Goal: Information Seeking & Learning: Learn about a topic

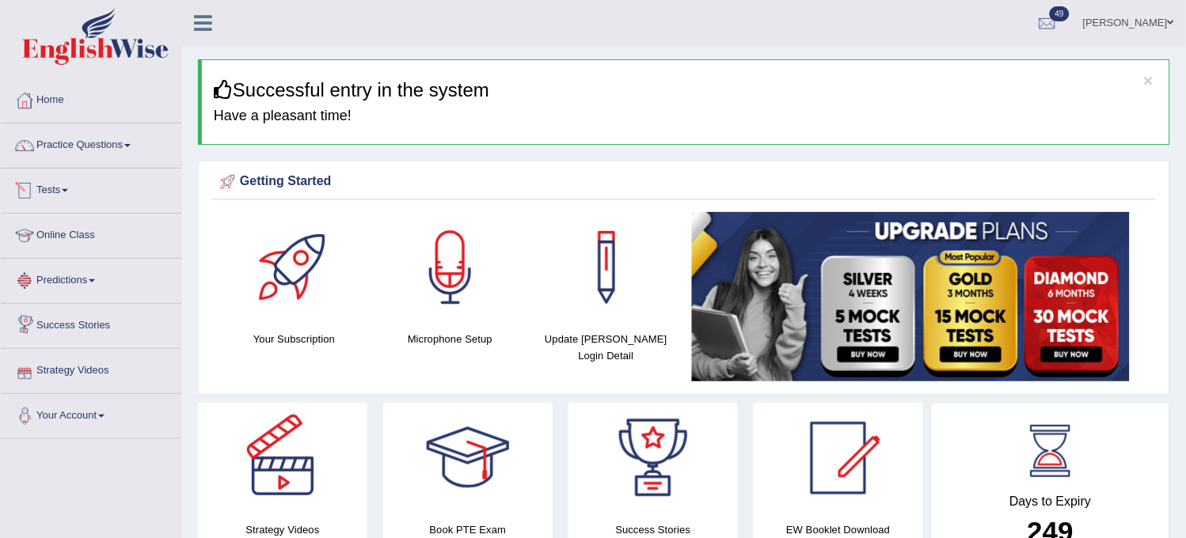
click at [120, 163] on li "Practice Questions Speaking Practice Read Aloud Repeat Sentence Describe Image …" at bounding box center [91, 145] width 180 height 45
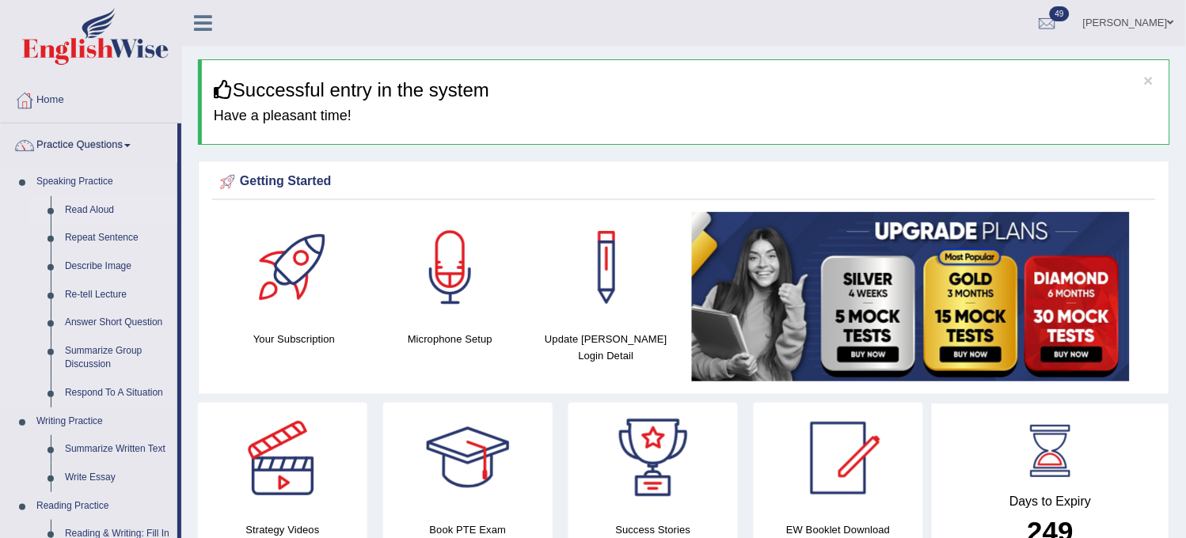
click at [101, 206] on link "Read Aloud" at bounding box center [118, 210] width 120 height 28
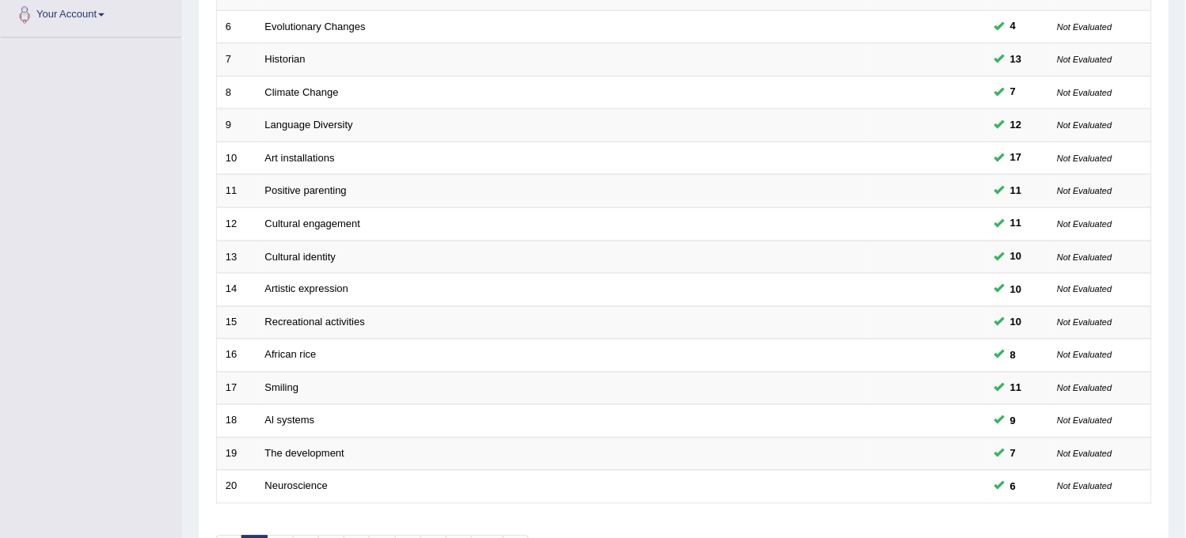
scroll to position [510, 0]
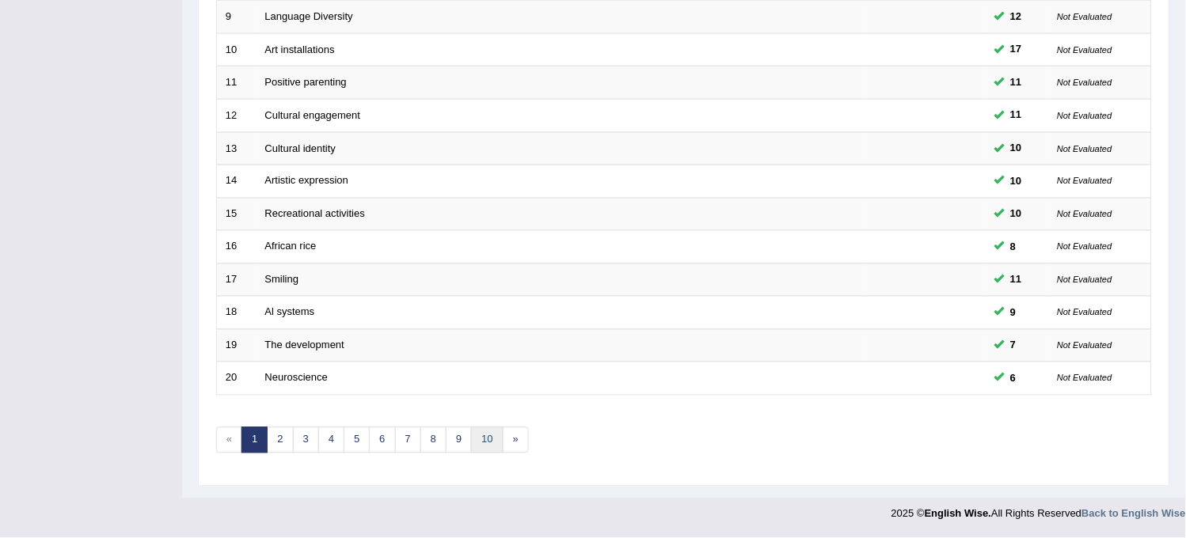
click at [497, 446] on link "10" at bounding box center [487, 440] width 32 height 26
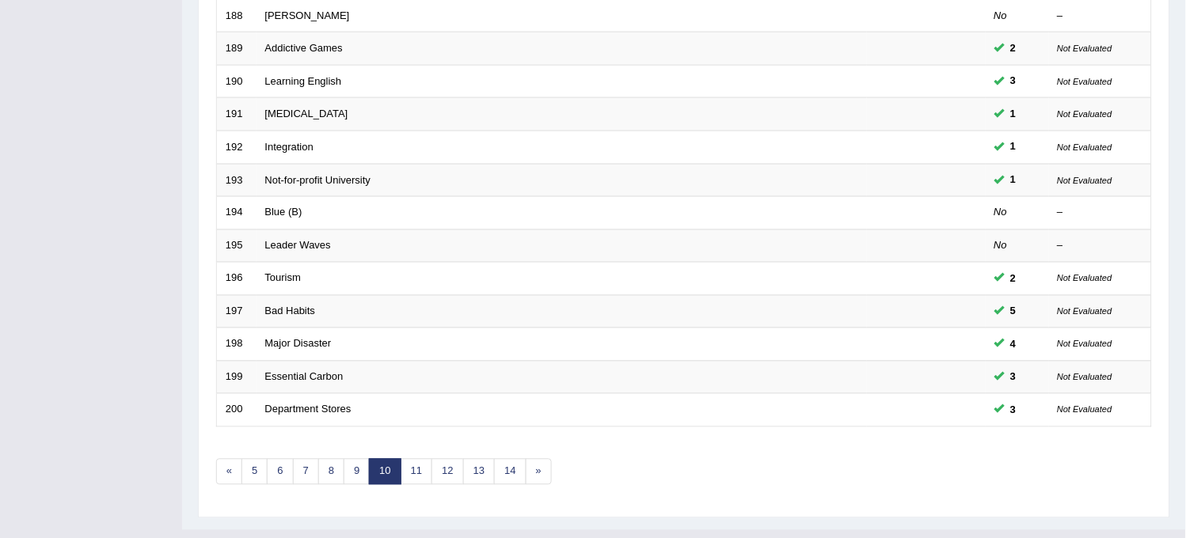
scroll to position [510, 0]
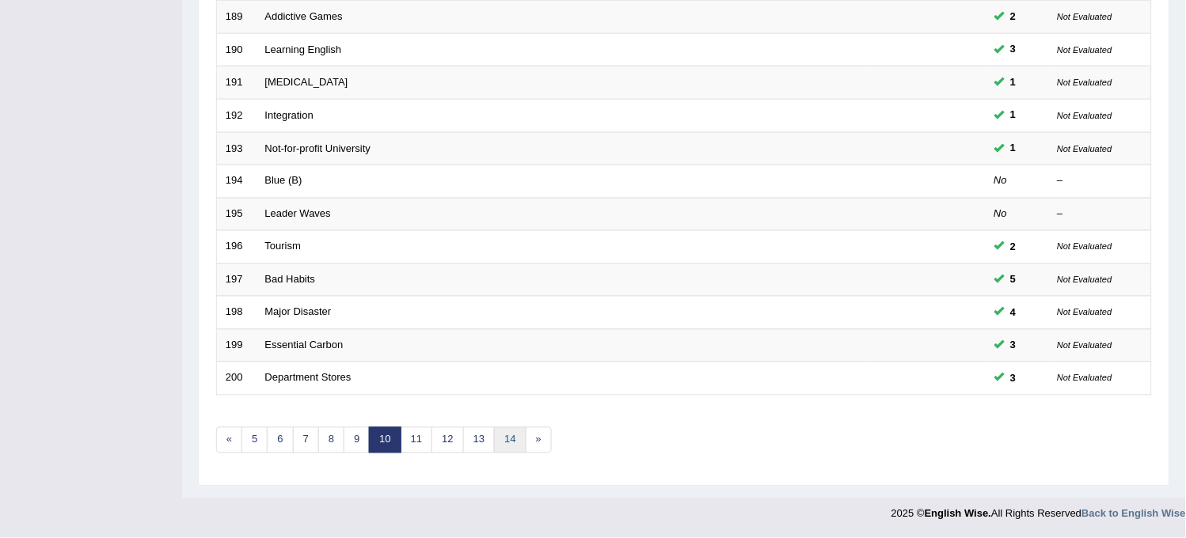
click at [510, 436] on link "14" at bounding box center [510, 440] width 32 height 26
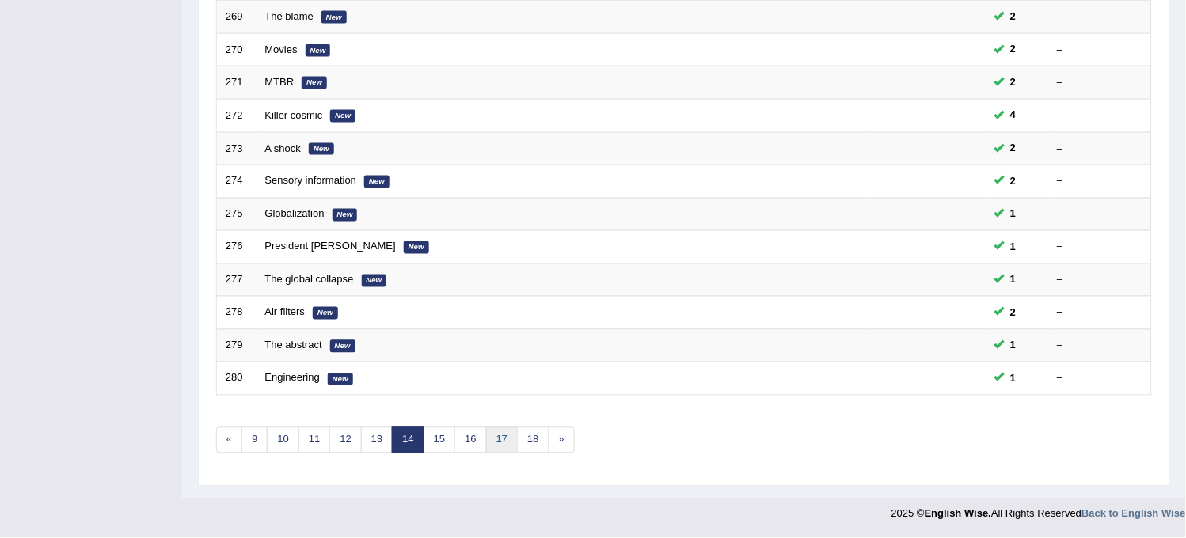
click at [504, 441] on link "17" at bounding box center [502, 440] width 32 height 26
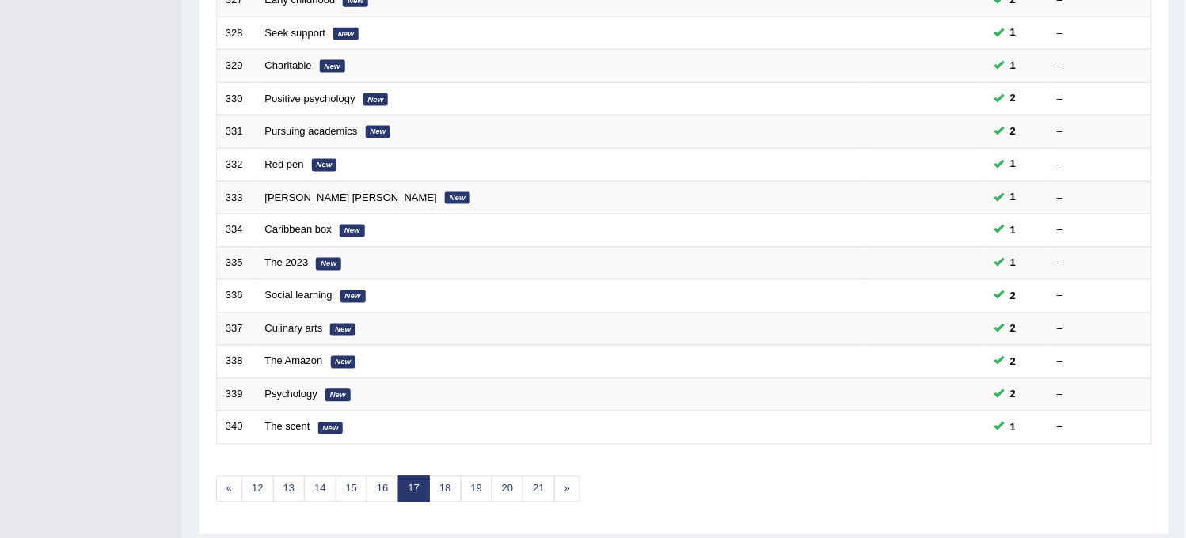
scroll to position [510, 0]
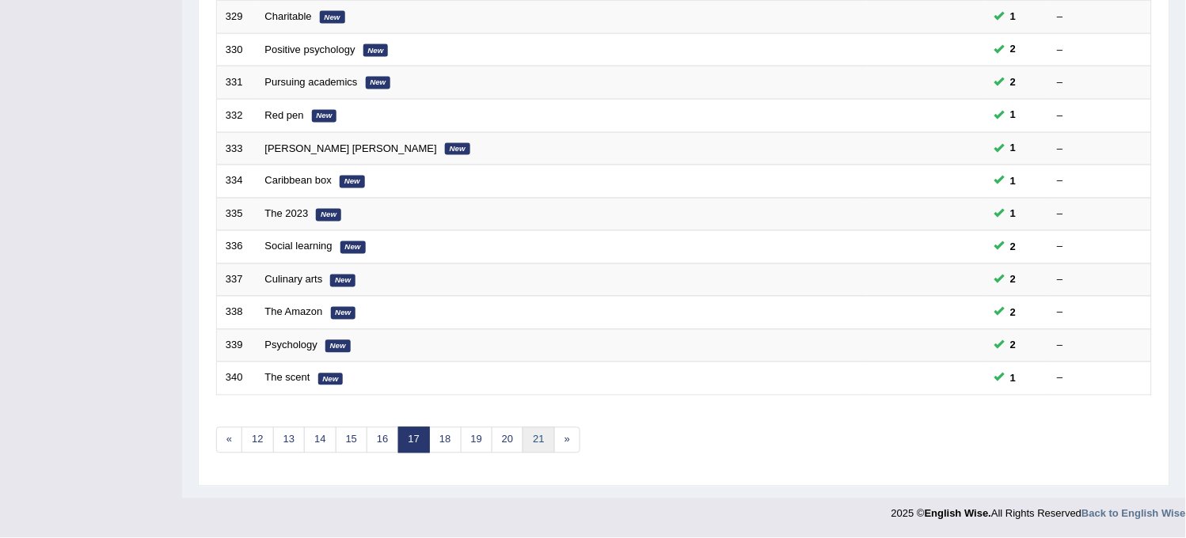
click at [532, 438] on link "21" at bounding box center [538, 440] width 32 height 26
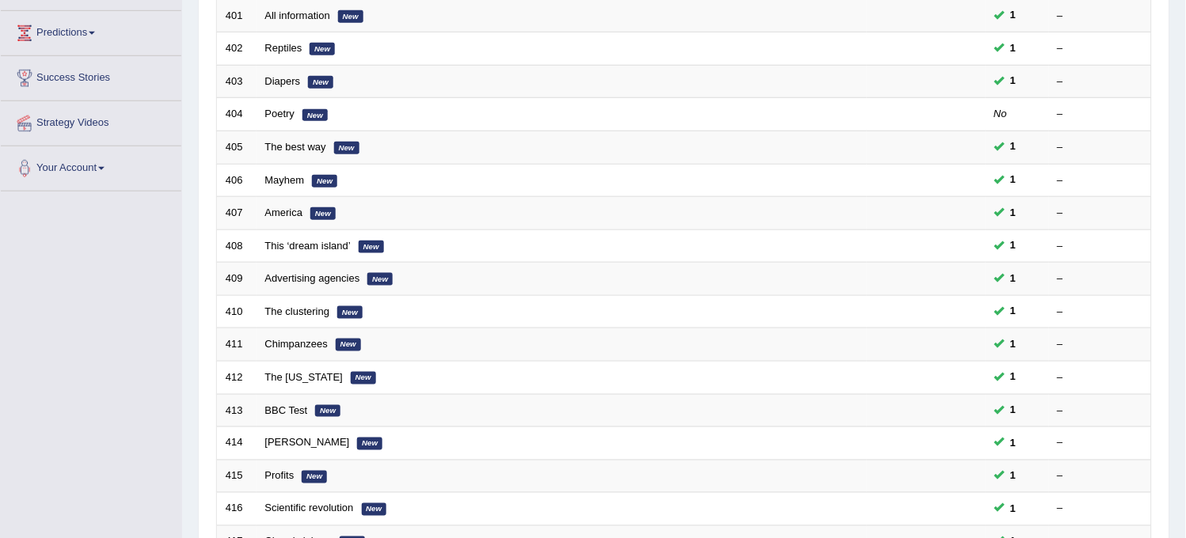
scroll to position [264, 0]
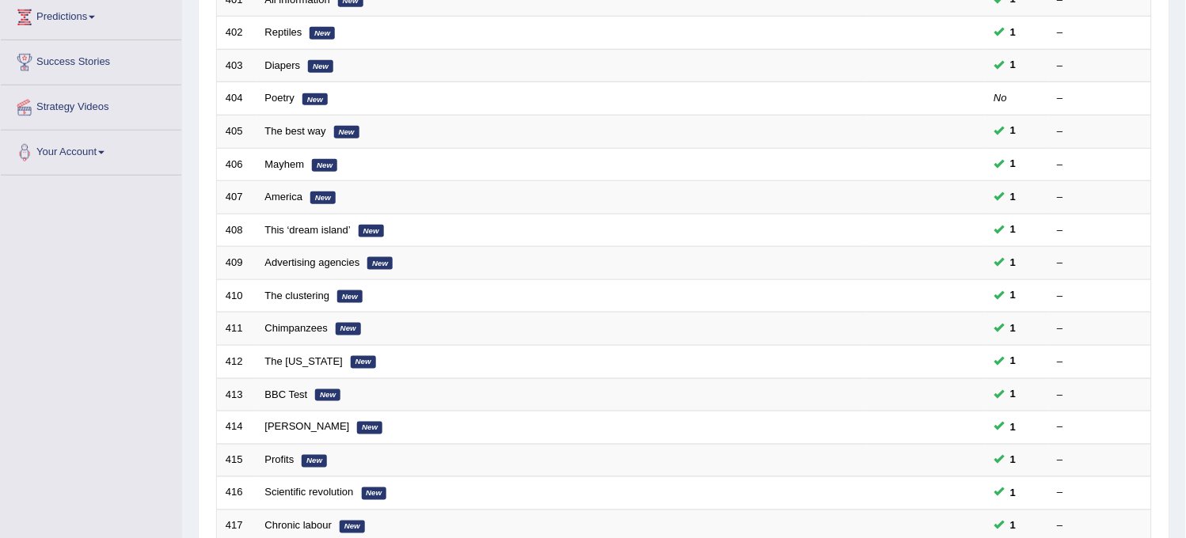
click at [532, 438] on td "Dr Rignot New" at bounding box center [561, 428] width 610 height 33
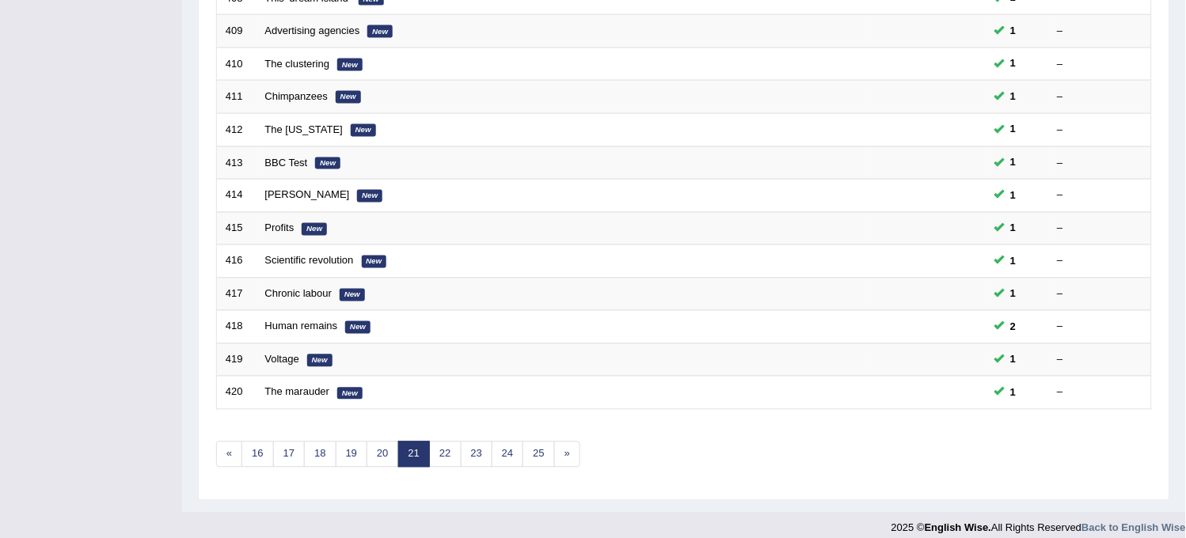
scroll to position [510, 0]
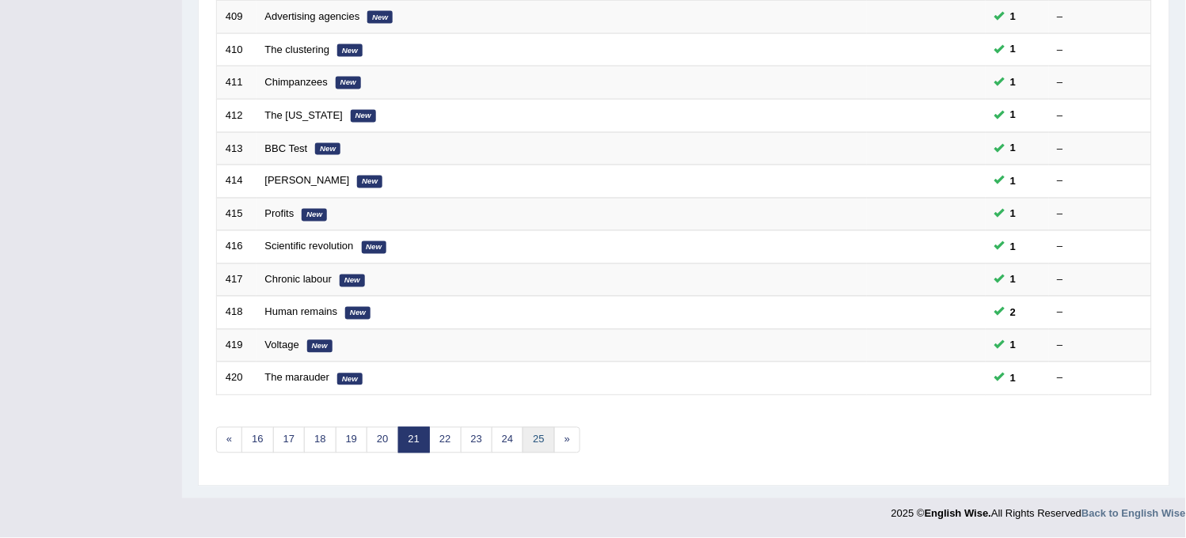
click at [533, 438] on link "25" at bounding box center [538, 440] width 32 height 26
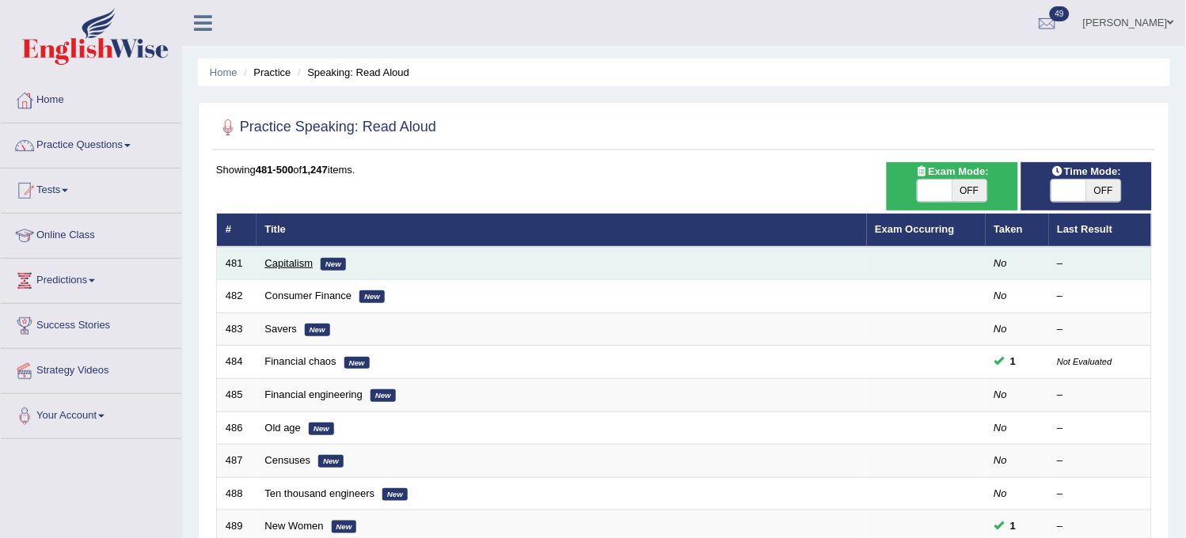
click at [293, 259] on link "Capitalism" at bounding box center [289, 263] width 48 height 12
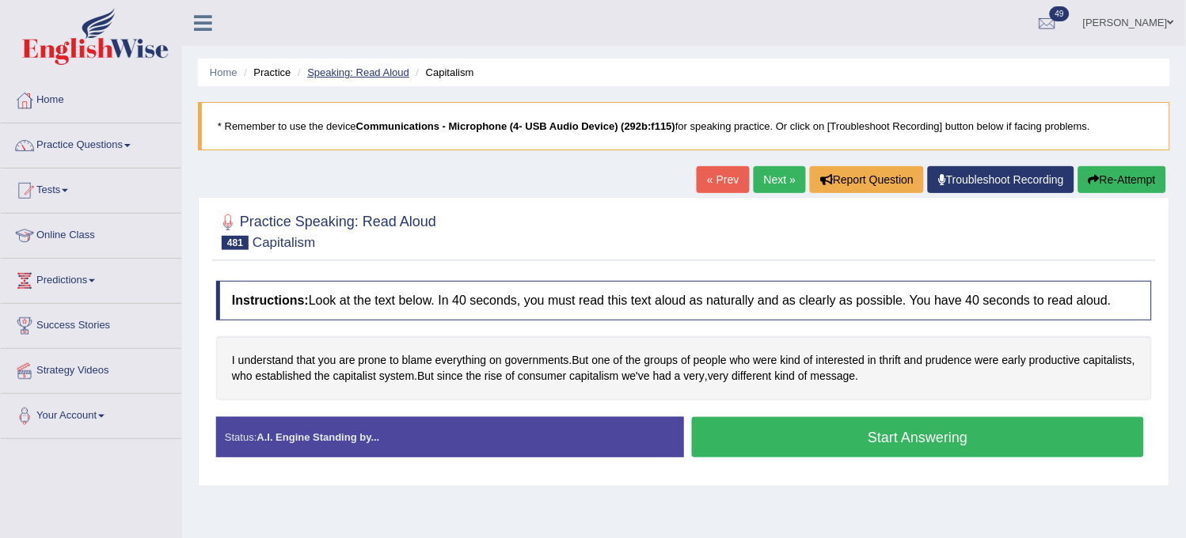
click at [362, 71] on link "Speaking: Read Aloud" at bounding box center [358, 72] width 102 height 12
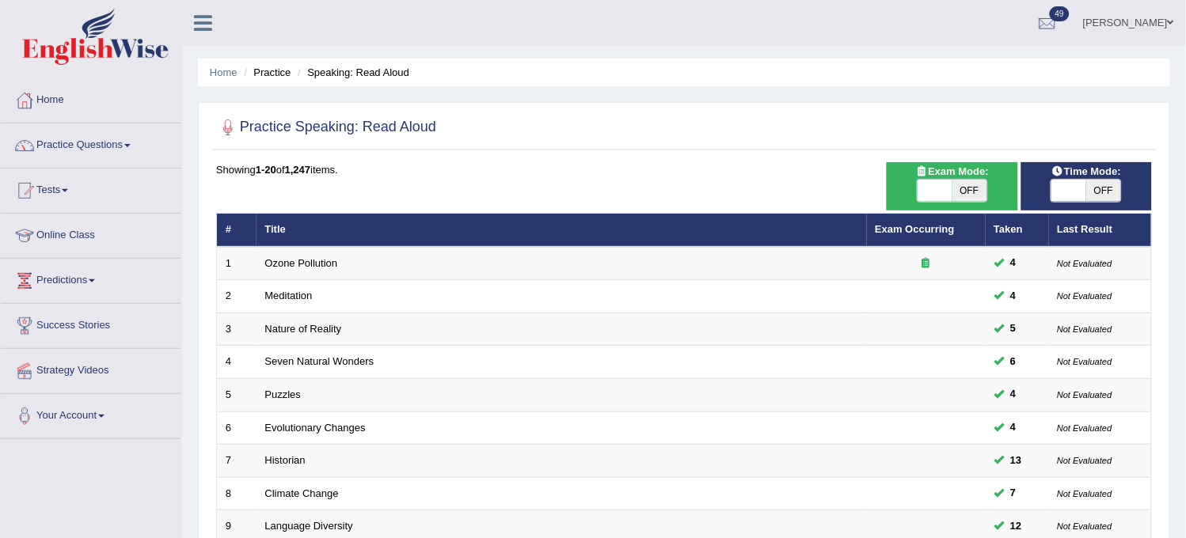
click at [1089, 198] on span "OFF" at bounding box center [1103, 191] width 35 height 22
checkbox input "true"
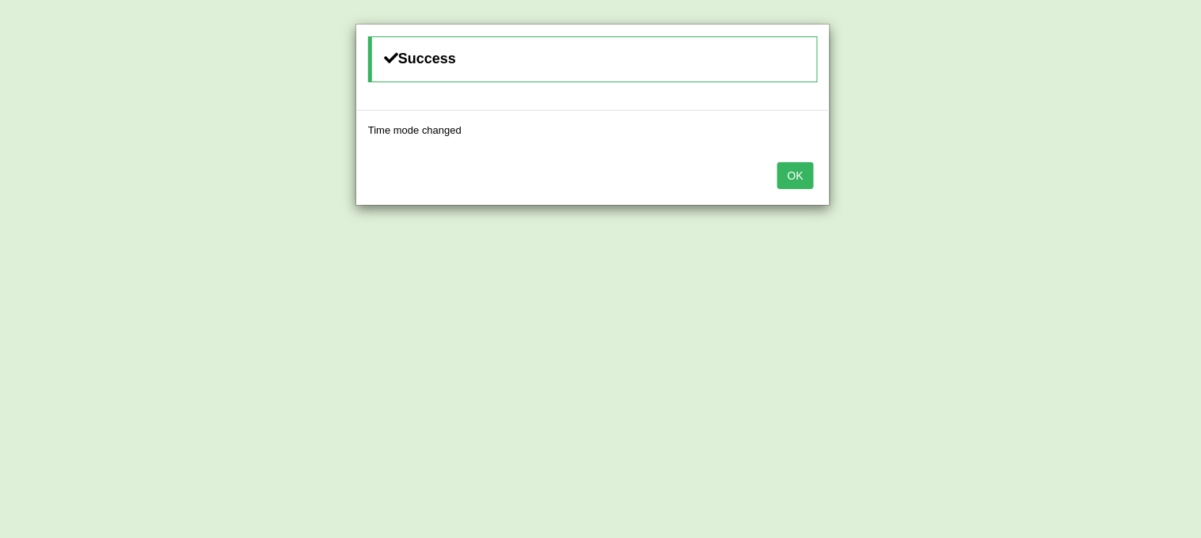
click at [793, 176] on button "OK" at bounding box center [795, 175] width 36 height 27
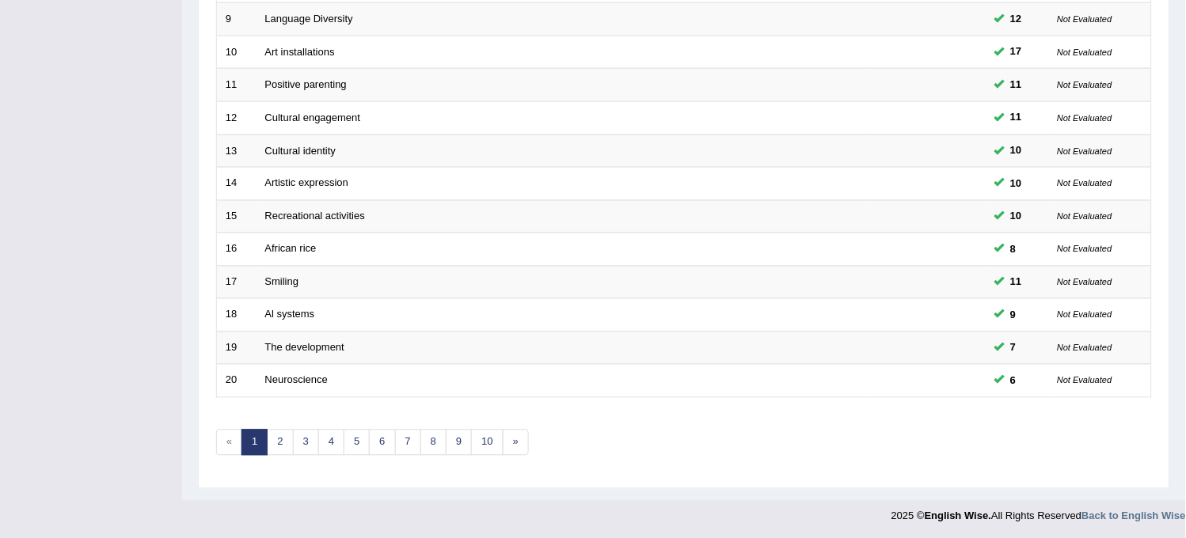
scroll to position [510, 0]
click at [497, 442] on link "10" at bounding box center [487, 440] width 32 height 26
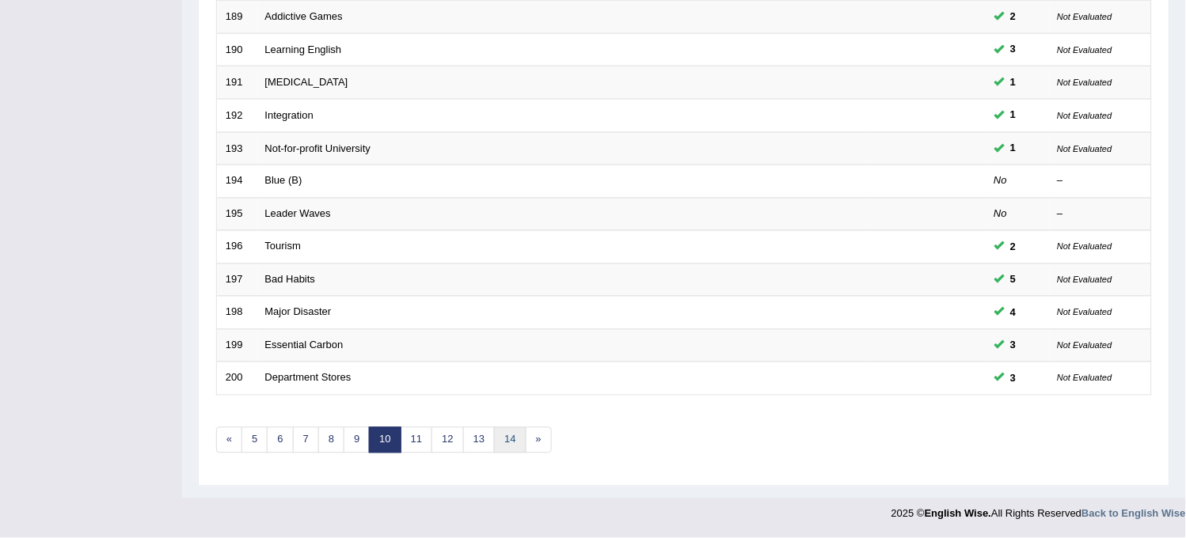
drag, startPoint x: 0, startPoint y: 0, endPoint x: 497, endPoint y: 442, distance: 664.9
click at [497, 442] on link "14" at bounding box center [510, 440] width 32 height 26
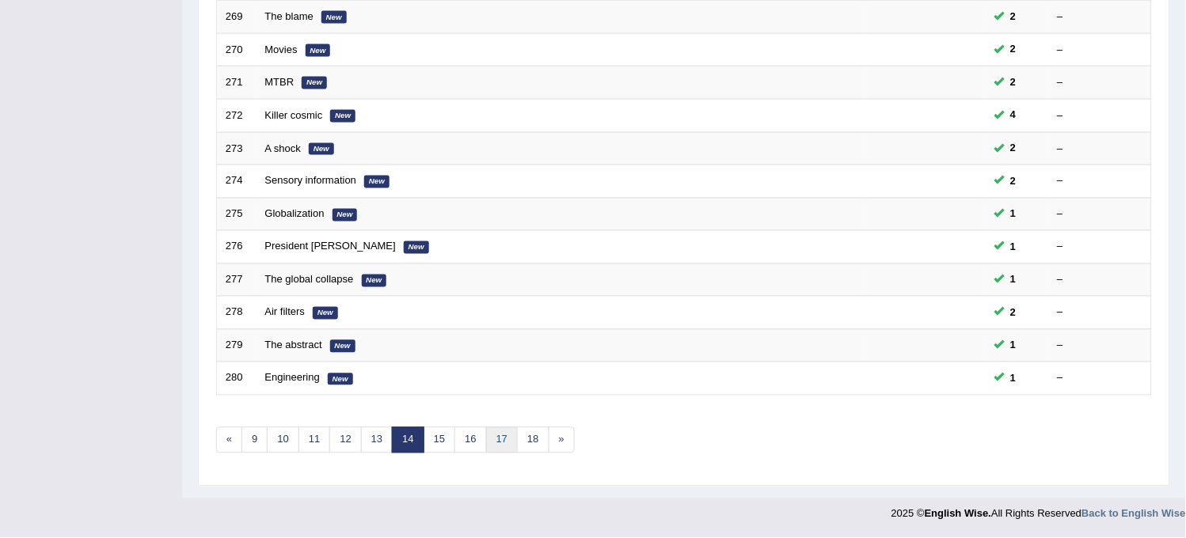
click at [496, 442] on link "17" at bounding box center [502, 440] width 32 height 26
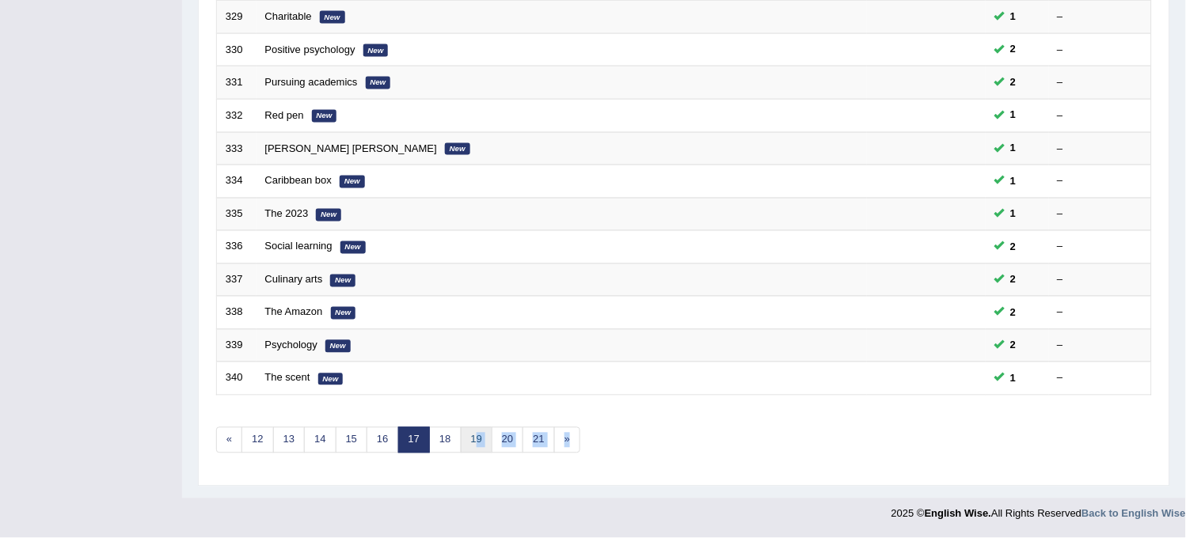
drag, startPoint x: 0, startPoint y: 0, endPoint x: 480, endPoint y: 448, distance: 656.3
click at [480, 448] on link "19" at bounding box center [477, 440] width 32 height 26
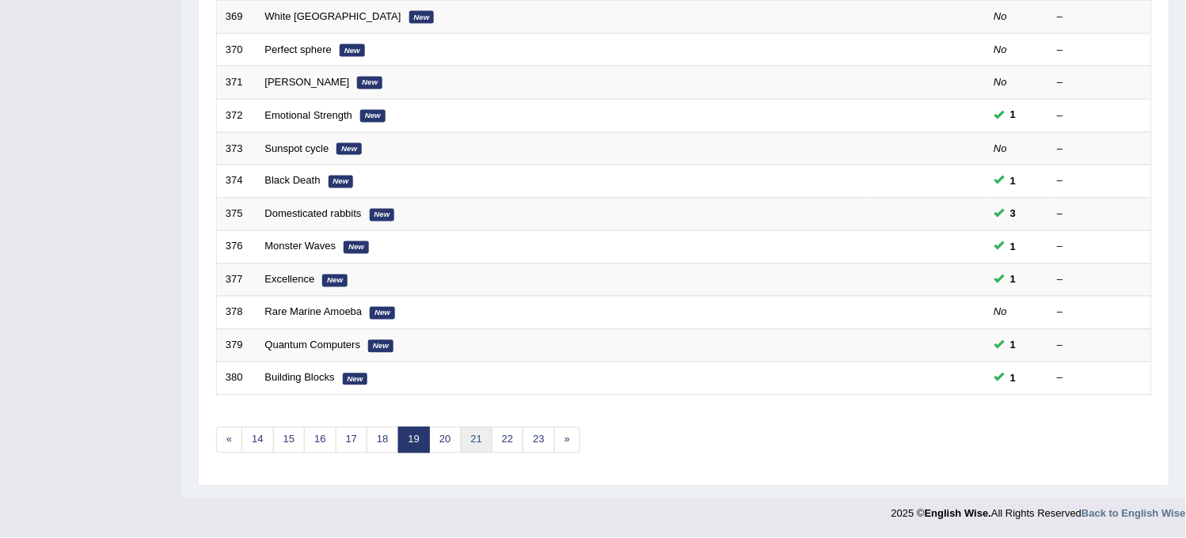
drag, startPoint x: 0, startPoint y: 0, endPoint x: 480, endPoint y: 448, distance: 656.3
click at [480, 448] on link "21" at bounding box center [477, 440] width 32 height 26
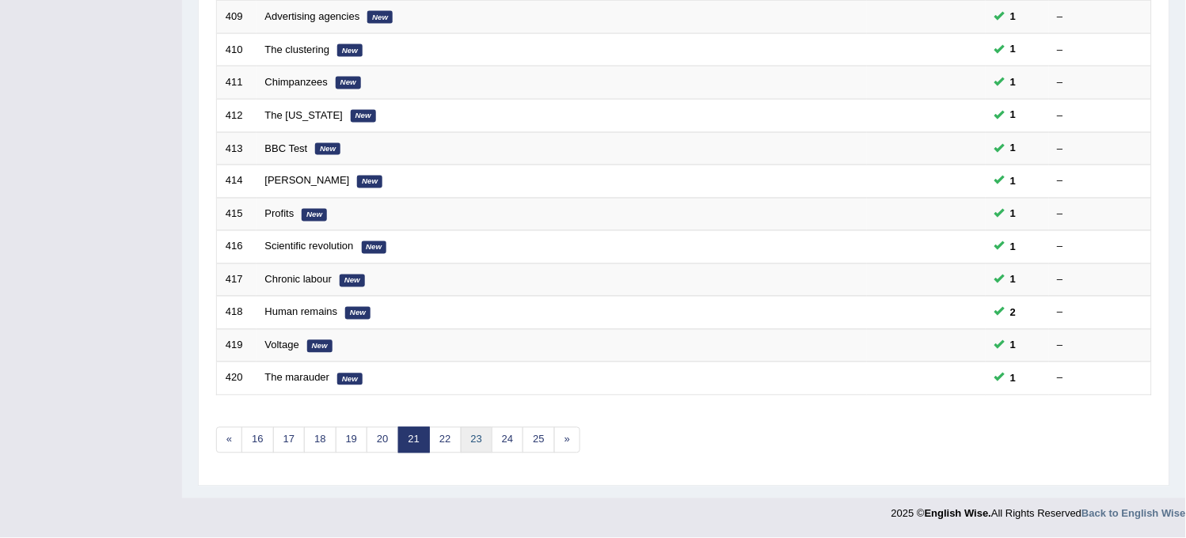
click at [480, 447] on link "23" at bounding box center [477, 440] width 32 height 26
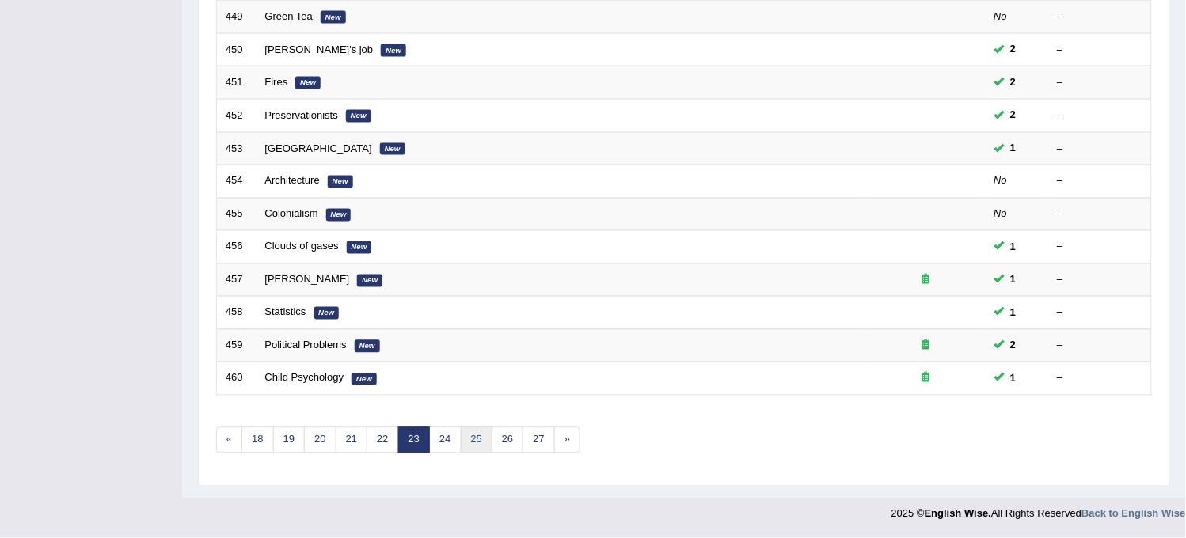
drag, startPoint x: 0, startPoint y: 0, endPoint x: 480, endPoint y: 447, distance: 655.7
click at [480, 447] on link "25" at bounding box center [477, 440] width 32 height 26
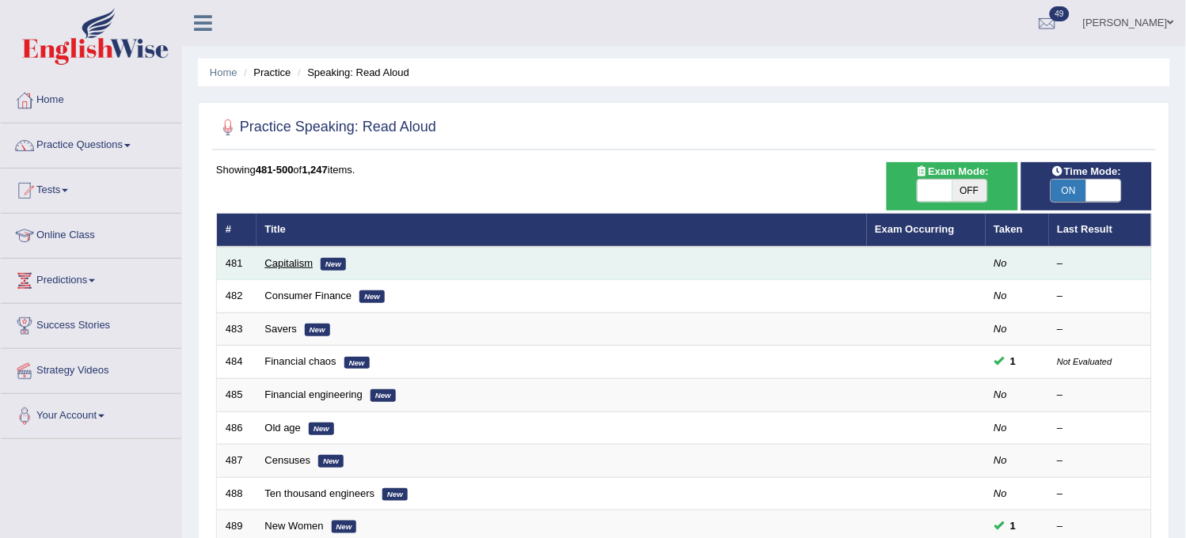
click at [283, 257] on link "Capitalism" at bounding box center [289, 263] width 48 height 12
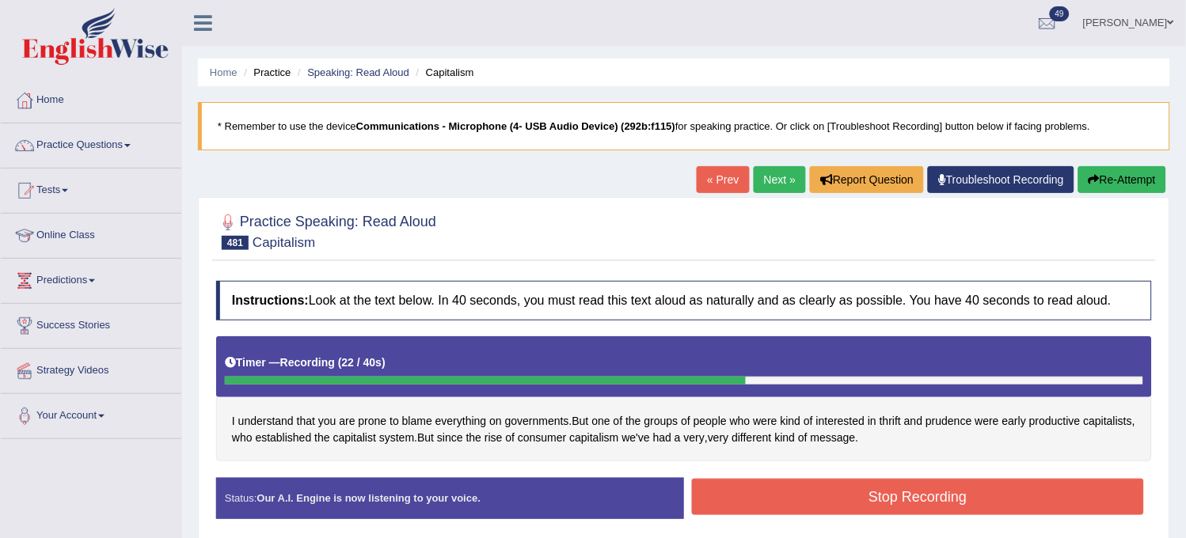
click at [1111, 173] on button "Re-Attempt" at bounding box center [1122, 179] width 88 height 27
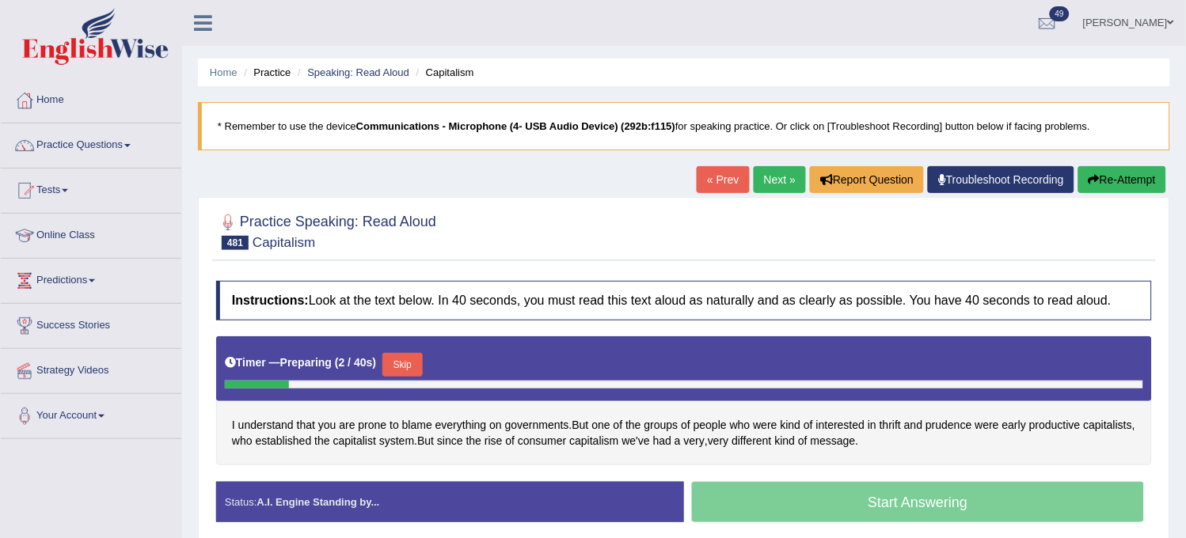
click at [404, 362] on button "Skip" at bounding box center [402, 365] width 40 height 24
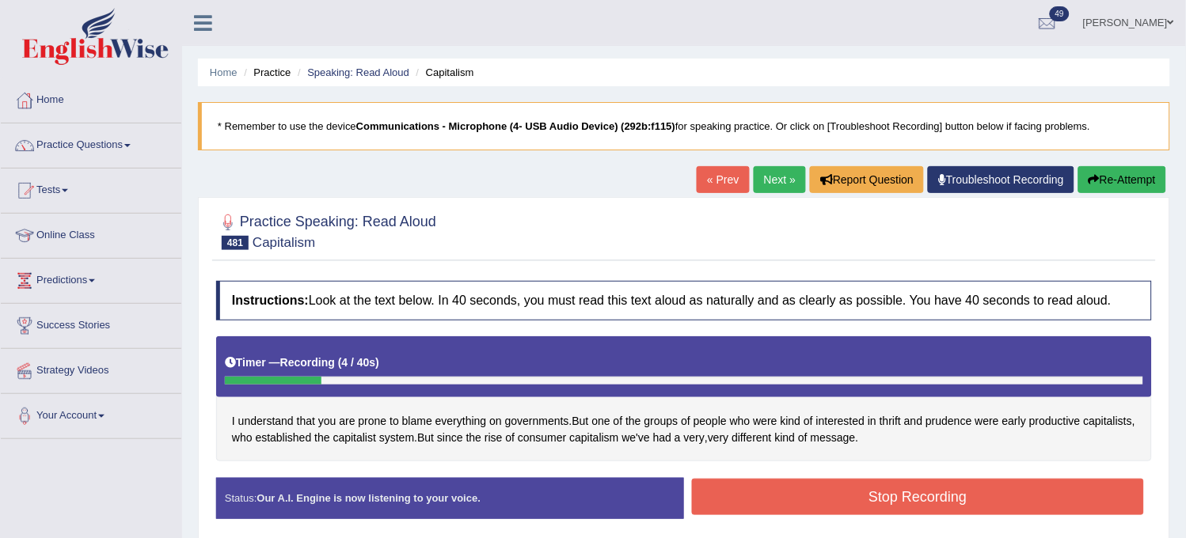
click at [1106, 188] on button "Re-Attempt" at bounding box center [1122, 179] width 88 height 27
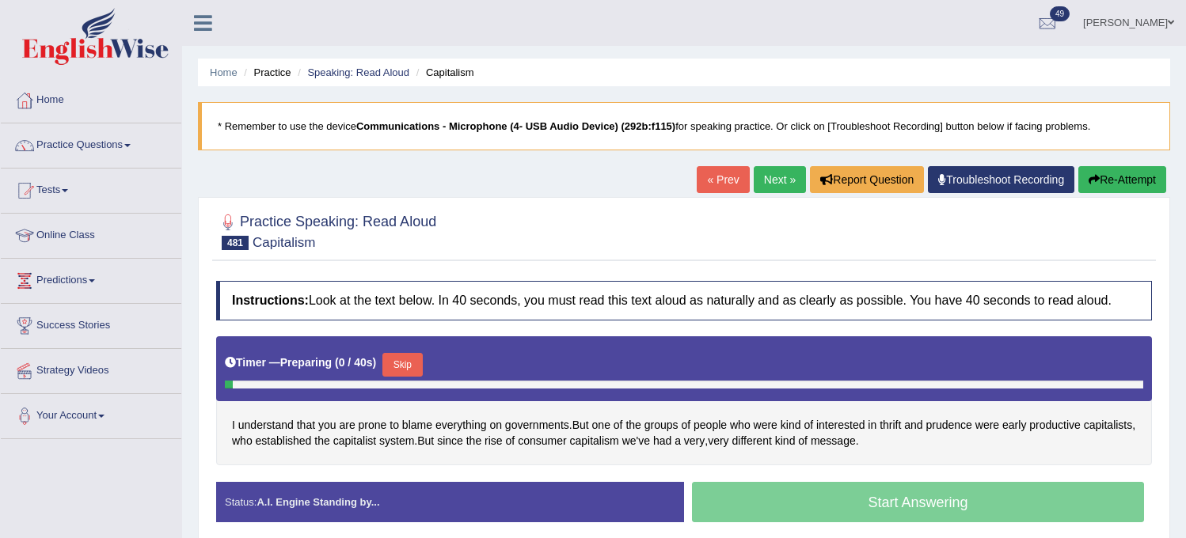
click at [407, 360] on button "Skip" at bounding box center [402, 365] width 40 height 24
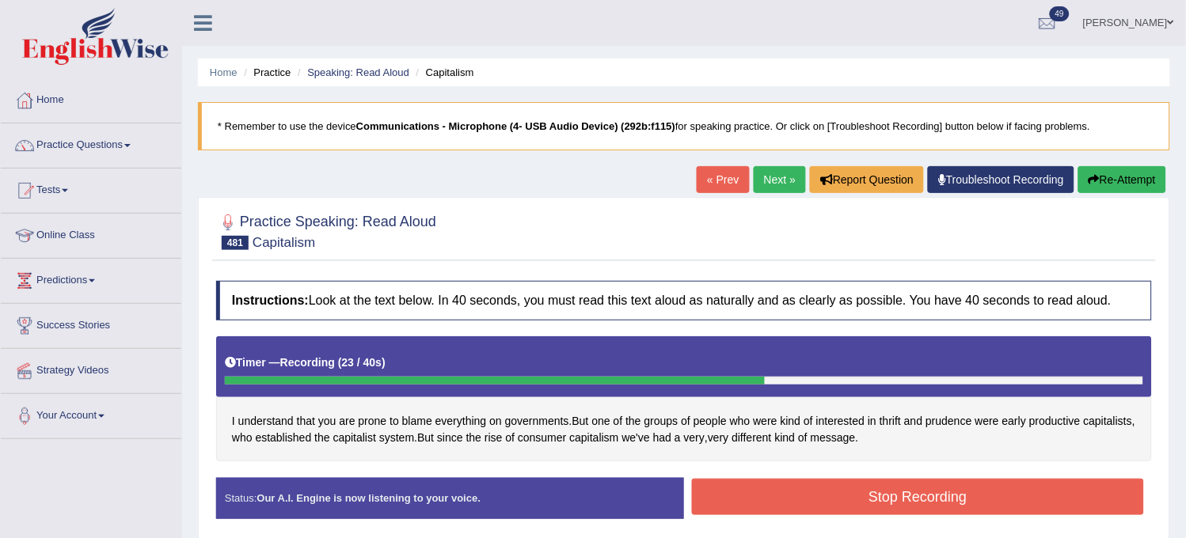
click at [768, 493] on button "Stop Recording" at bounding box center [918, 497] width 452 height 36
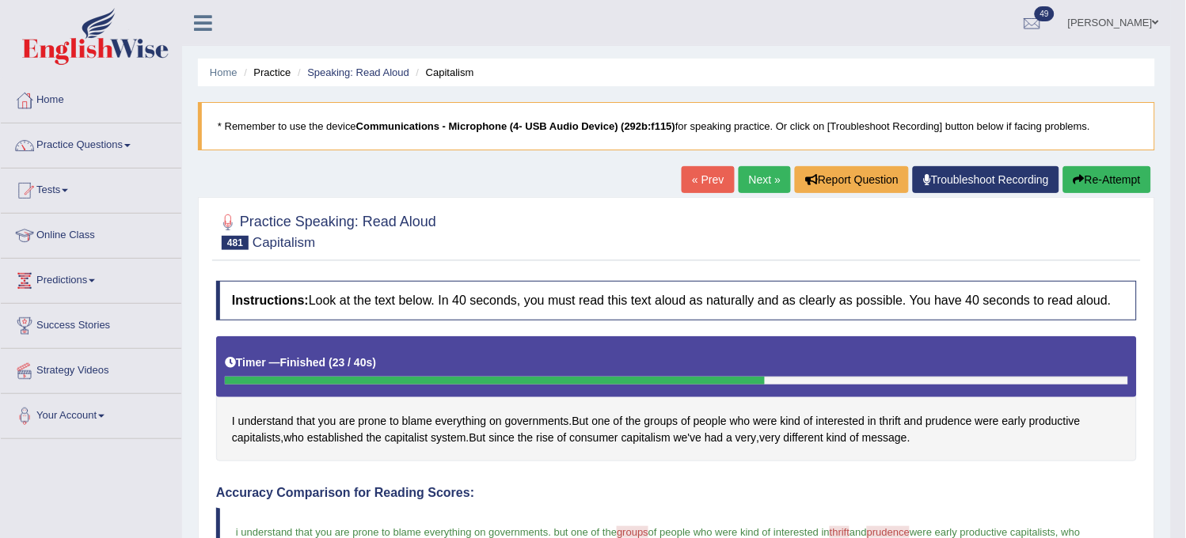
click at [765, 178] on link "Next »" at bounding box center [764, 179] width 52 height 27
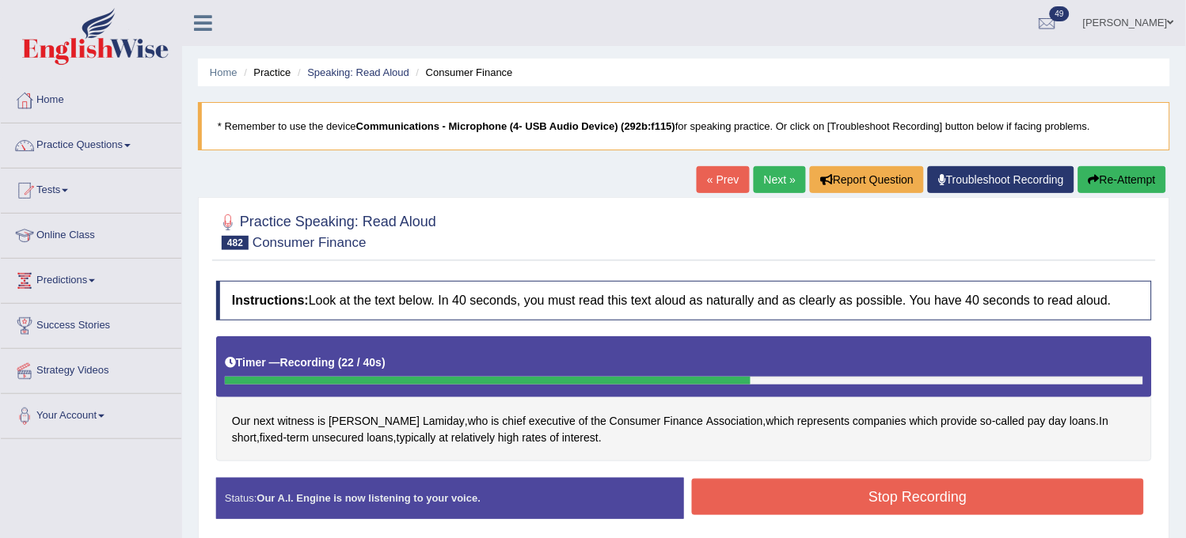
click at [981, 492] on button "Stop Recording" at bounding box center [918, 497] width 452 height 36
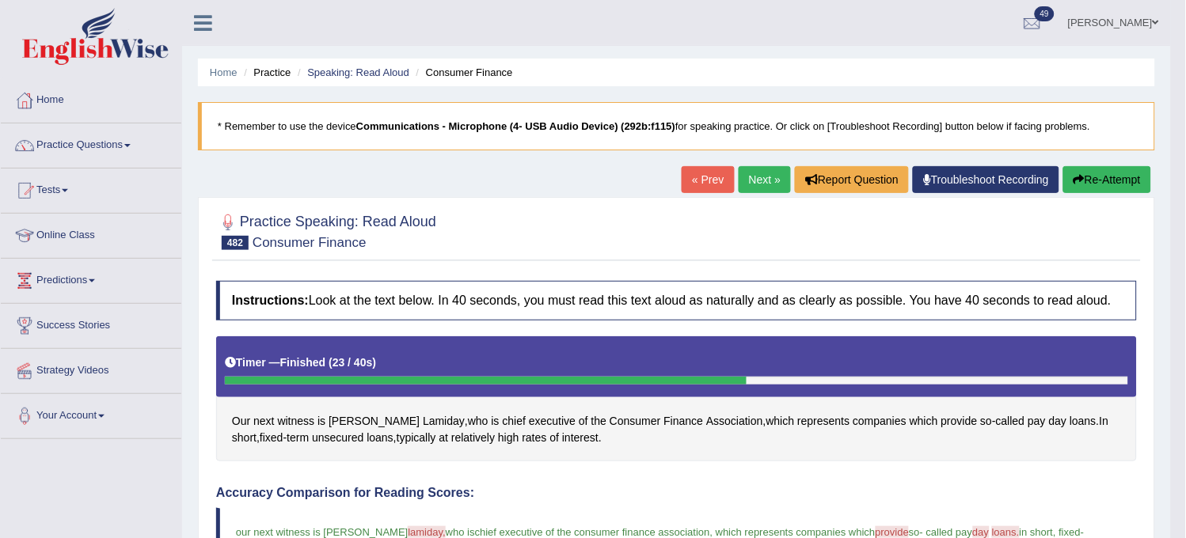
click at [1098, 177] on button "Re-Attempt" at bounding box center [1107, 179] width 88 height 27
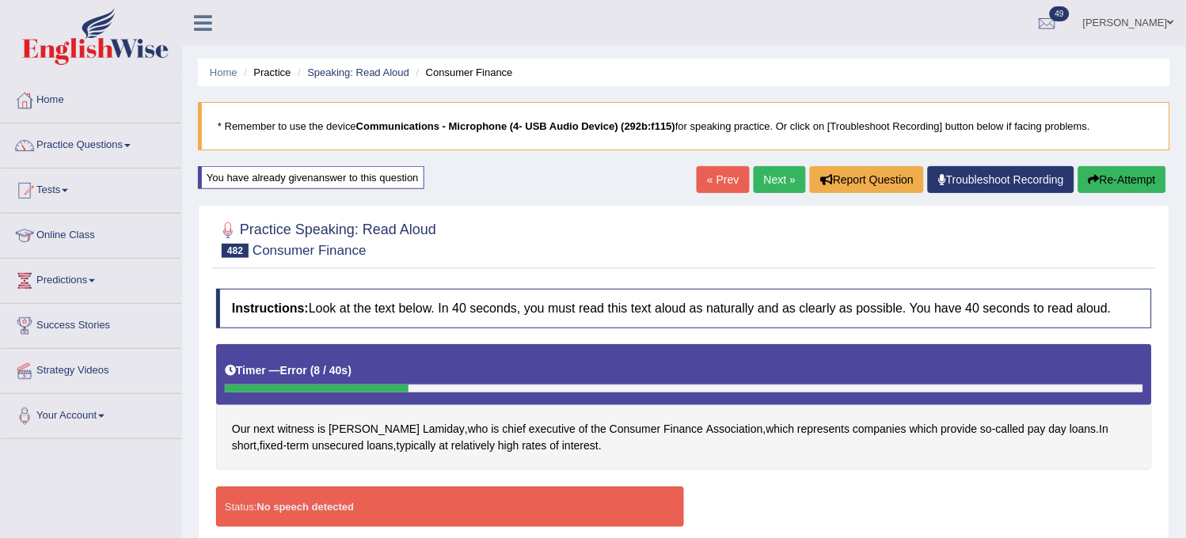
click at [1127, 176] on button "Re-Attempt" at bounding box center [1122, 179] width 88 height 27
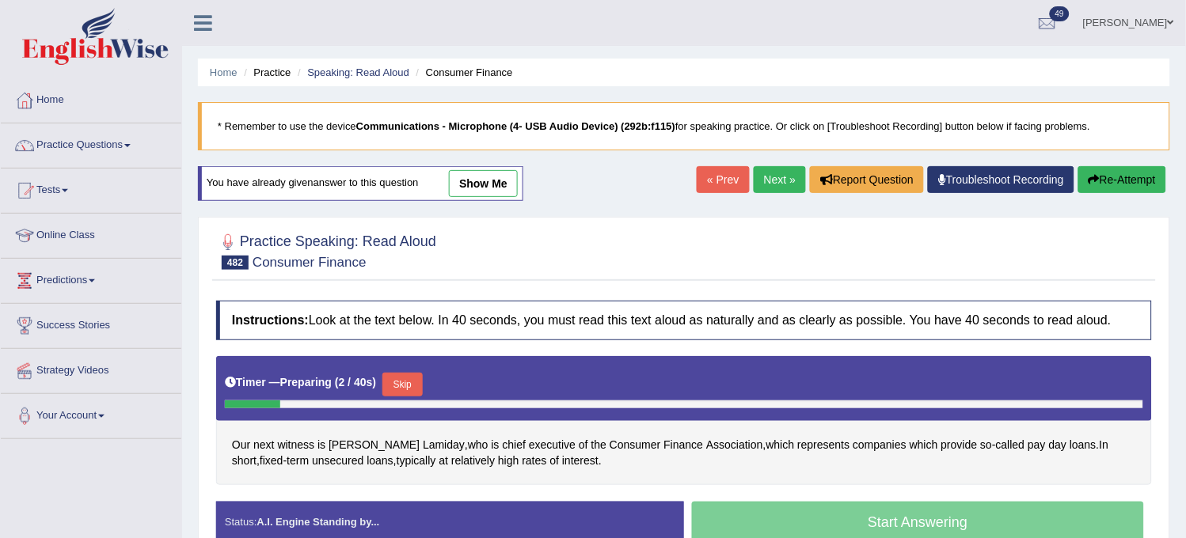
click at [410, 382] on button "Skip" at bounding box center [402, 385] width 40 height 24
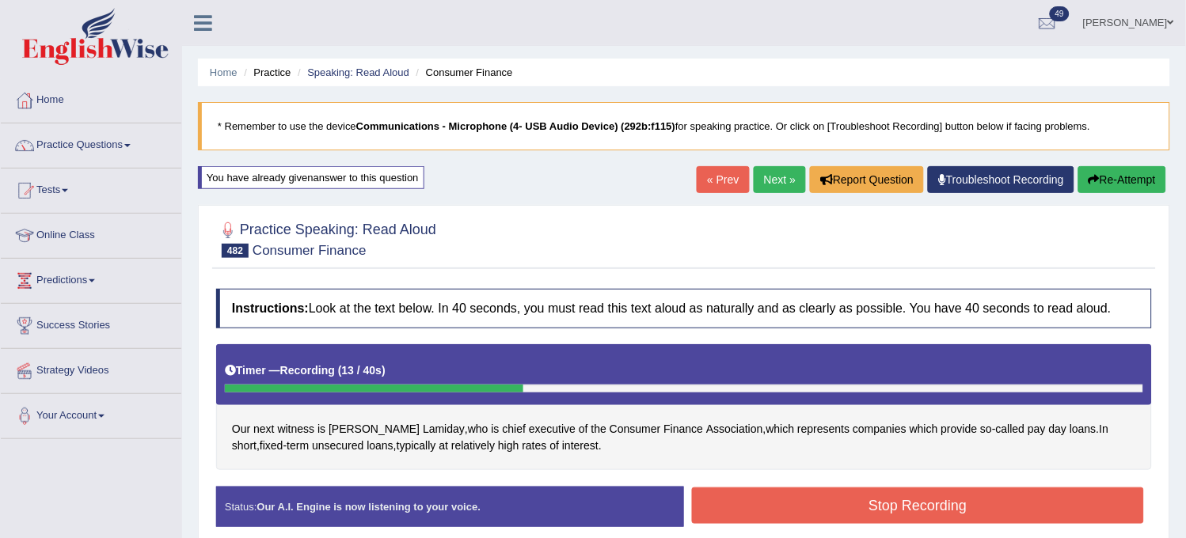
click at [1132, 170] on button "Re-Attempt" at bounding box center [1122, 179] width 88 height 27
click at [795, 507] on button "Stop Recording" at bounding box center [918, 506] width 452 height 36
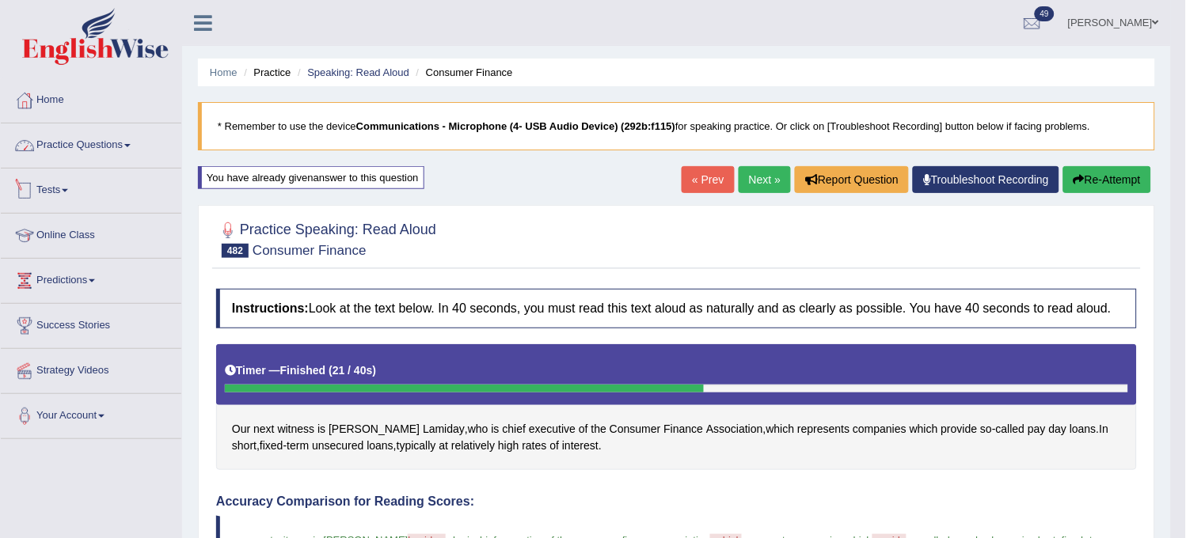
click at [130, 152] on link "Practice Questions" at bounding box center [91, 143] width 180 height 40
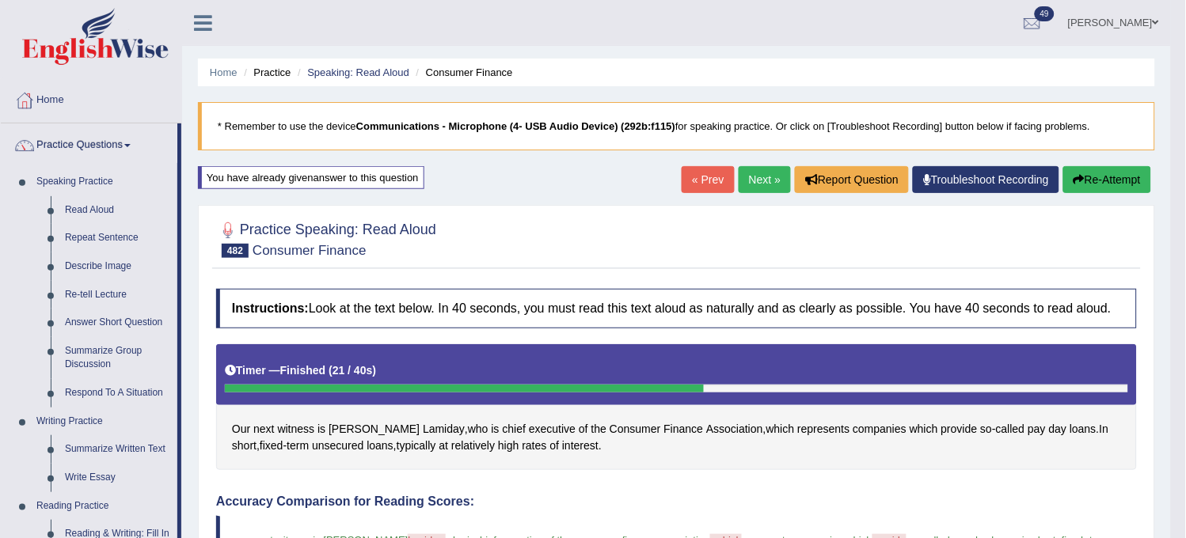
click at [738, 176] on link "Next »" at bounding box center [764, 179] width 52 height 27
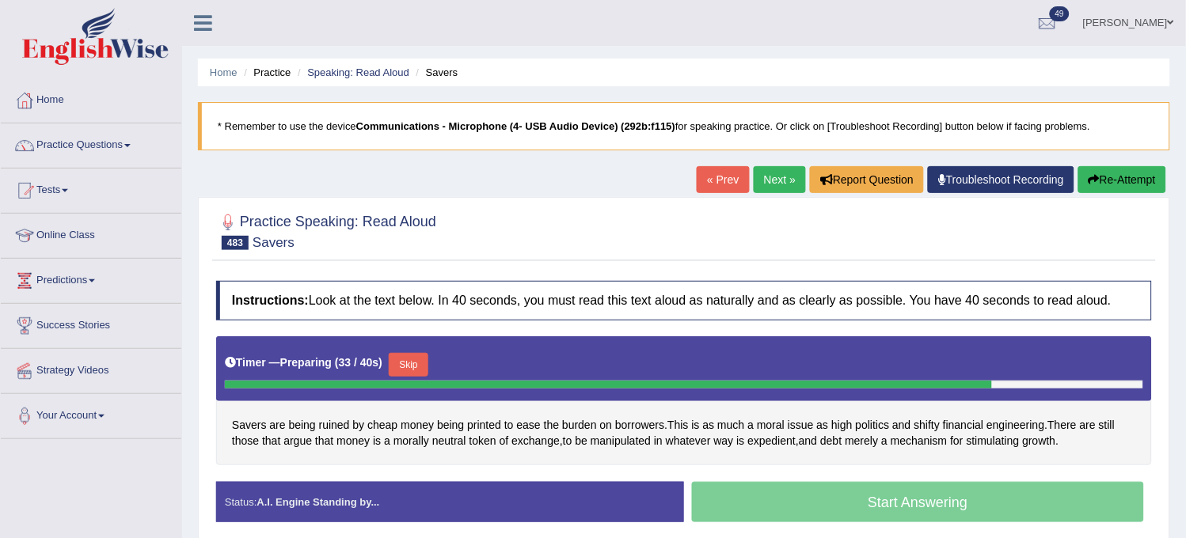
click at [1117, 174] on button "Re-Attempt" at bounding box center [1122, 179] width 88 height 27
click at [406, 364] on button "Skip" at bounding box center [409, 365] width 40 height 24
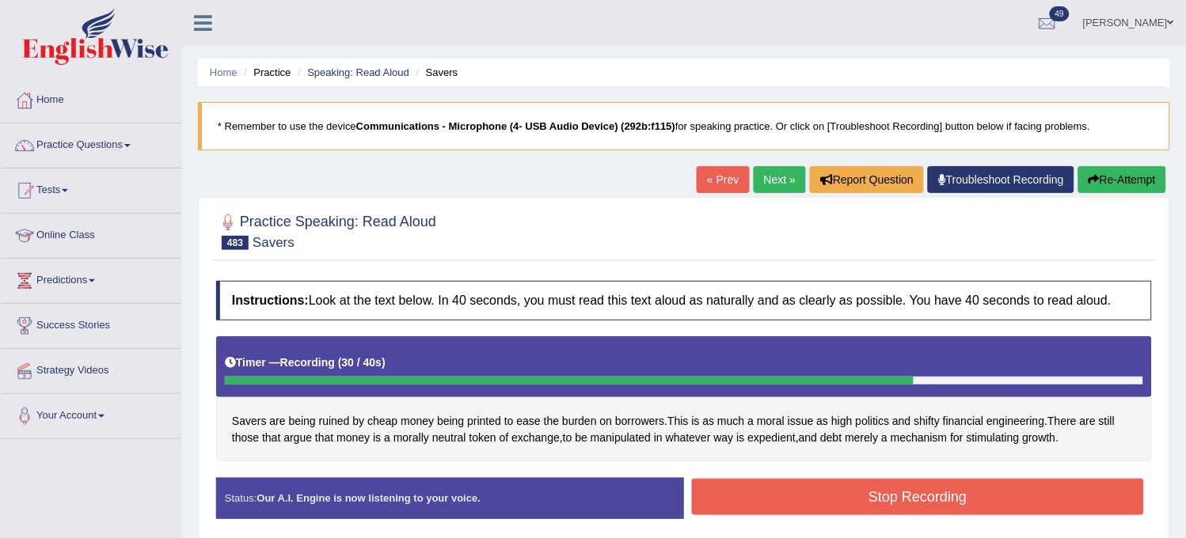
click at [867, 499] on button "Stop Recording" at bounding box center [918, 497] width 452 height 36
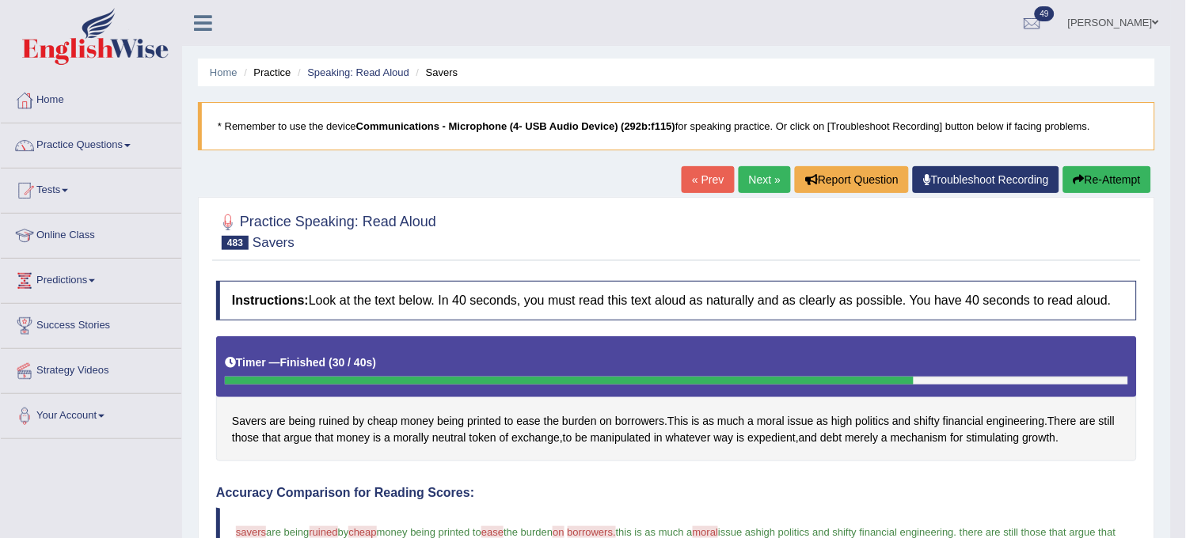
click at [753, 175] on link "Next »" at bounding box center [764, 179] width 52 height 27
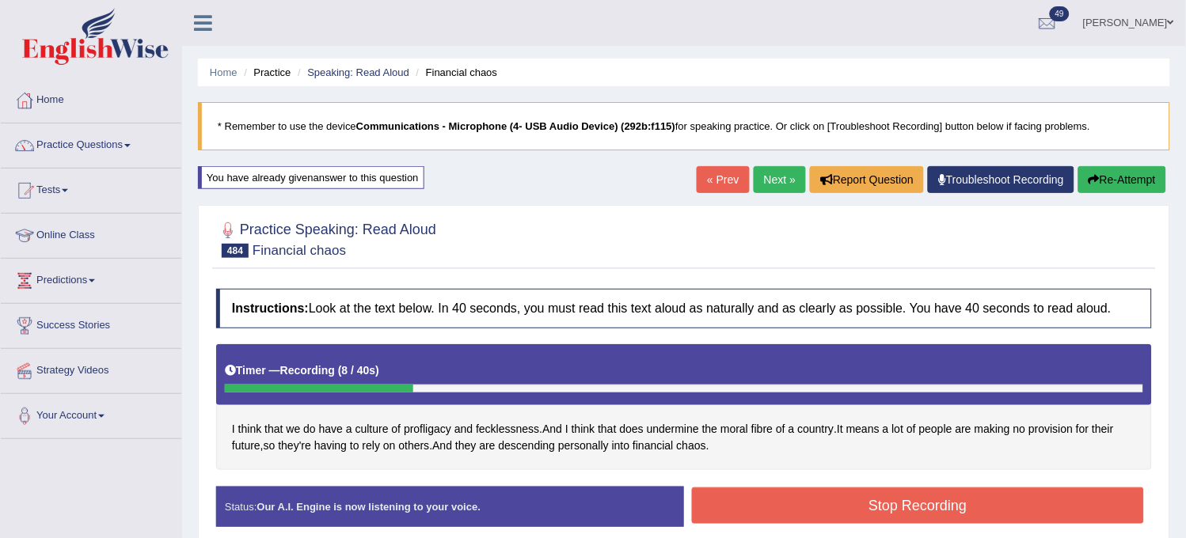
click at [1121, 187] on button "Re-Attempt" at bounding box center [1122, 179] width 88 height 27
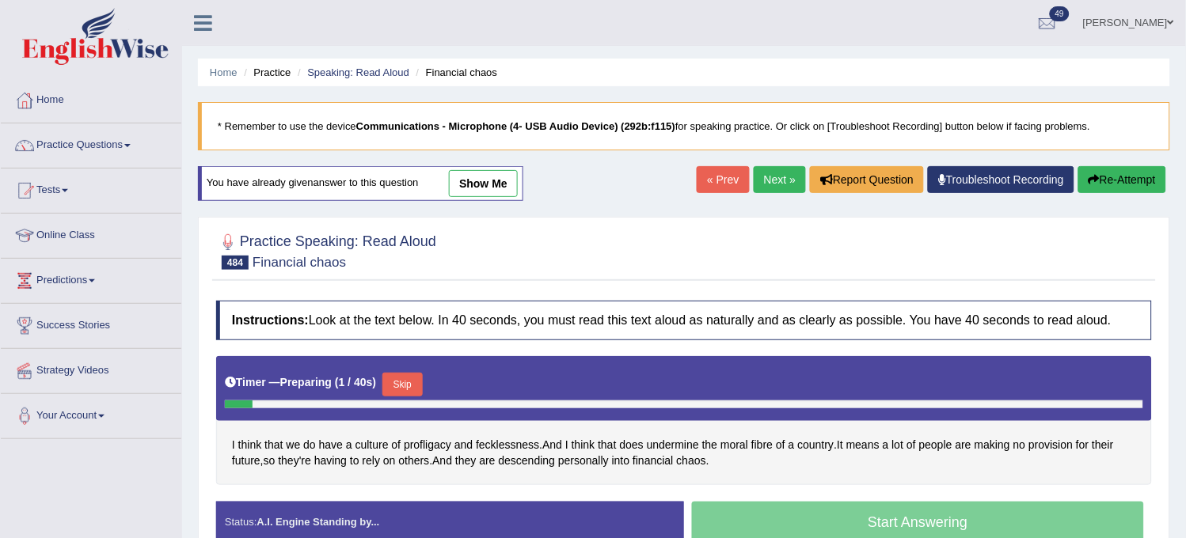
click at [405, 373] on button "Skip" at bounding box center [402, 385] width 40 height 24
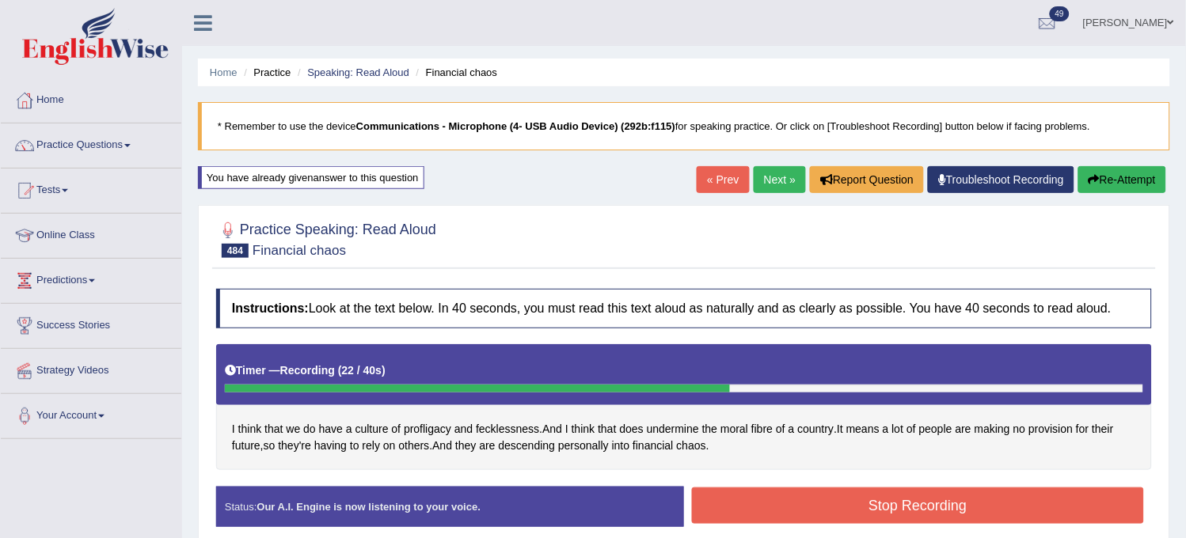
click at [1088, 180] on icon "button" at bounding box center [1093, 179] width 11 height 11
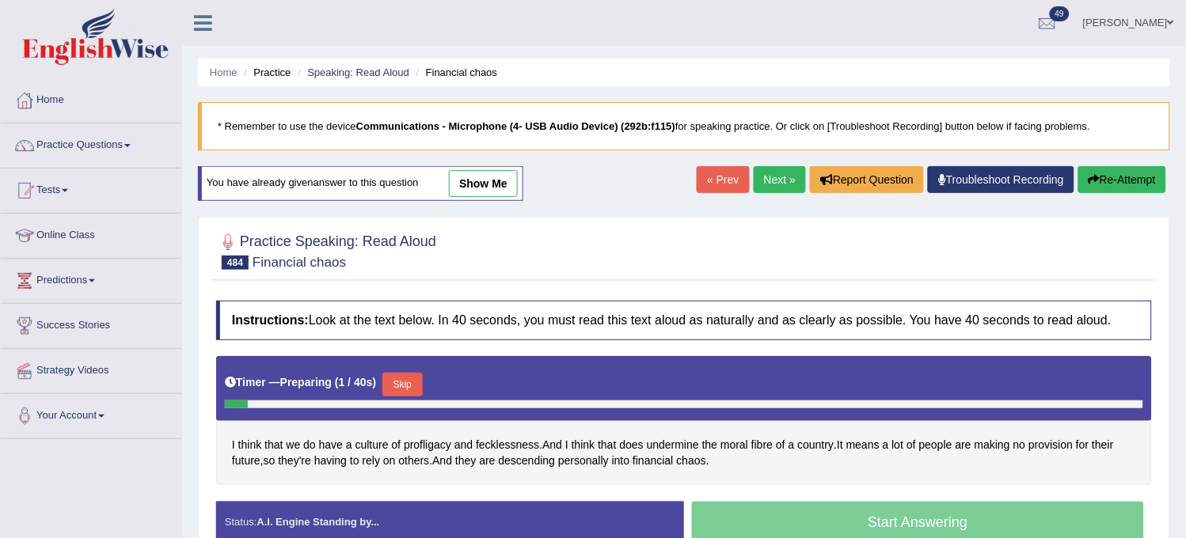
click at [422, 388] on button "Skip" at bounding box center [402, 385] width 40 height 24
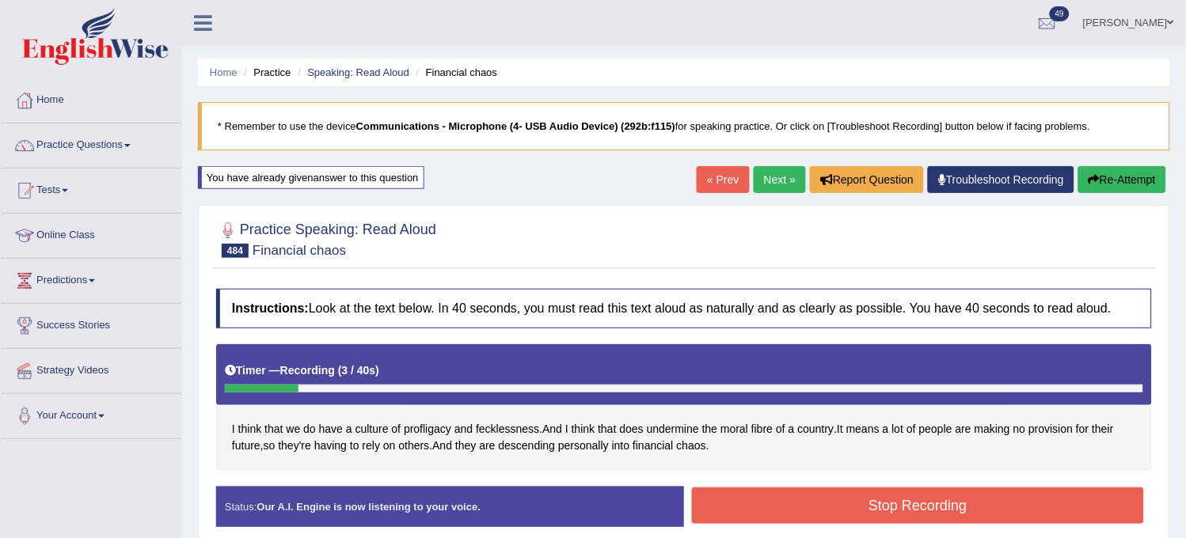
click at [1098, 179] on button "Re-Attempt" at bounding box center [1122, 179] width 88 height 27
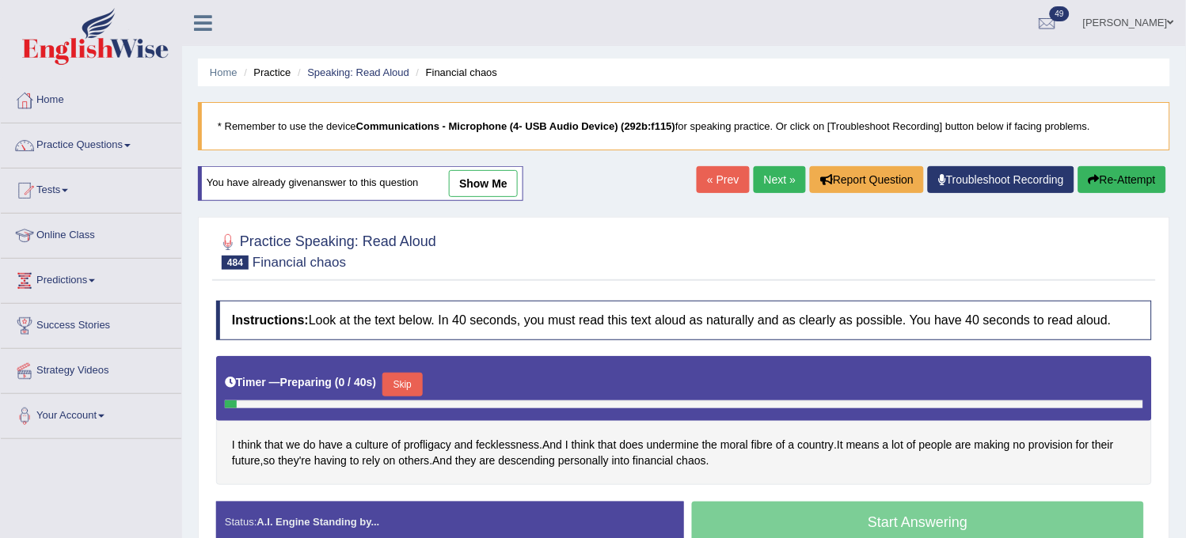
click at [385, 380] on div "Timer — Preparing ( 0 / 40s ) Skip" at bounding box center [684, 385] width 918 height 32
click at [397, 385] on button "Skip" at bounding box center [402, 385] width 40 height 24
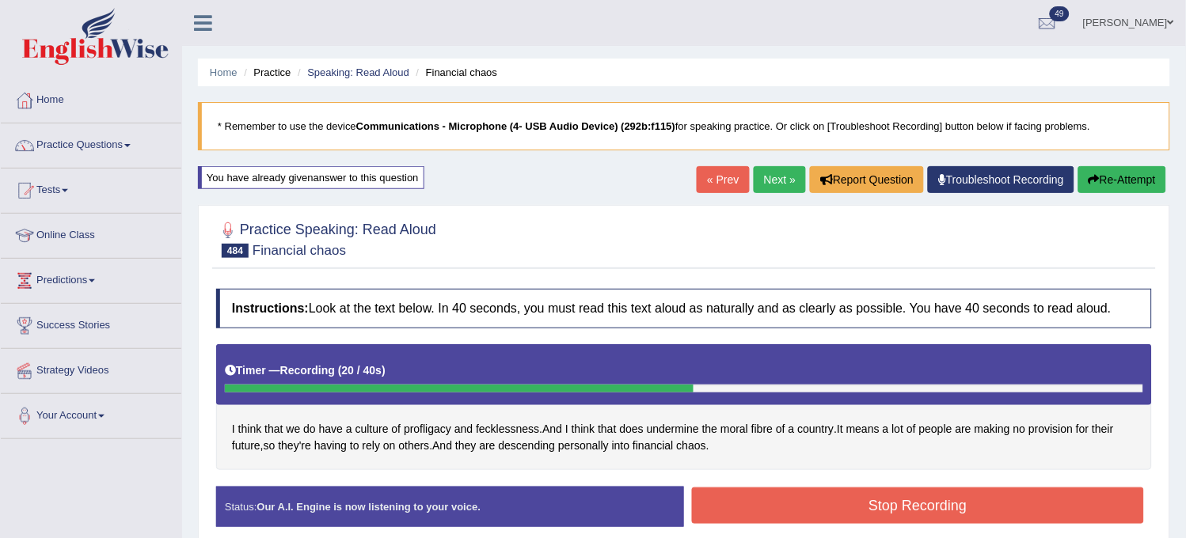
click at [1129, 186] on button "Re-Attempt" at bounding box center [1122, 179] width 88 height 27
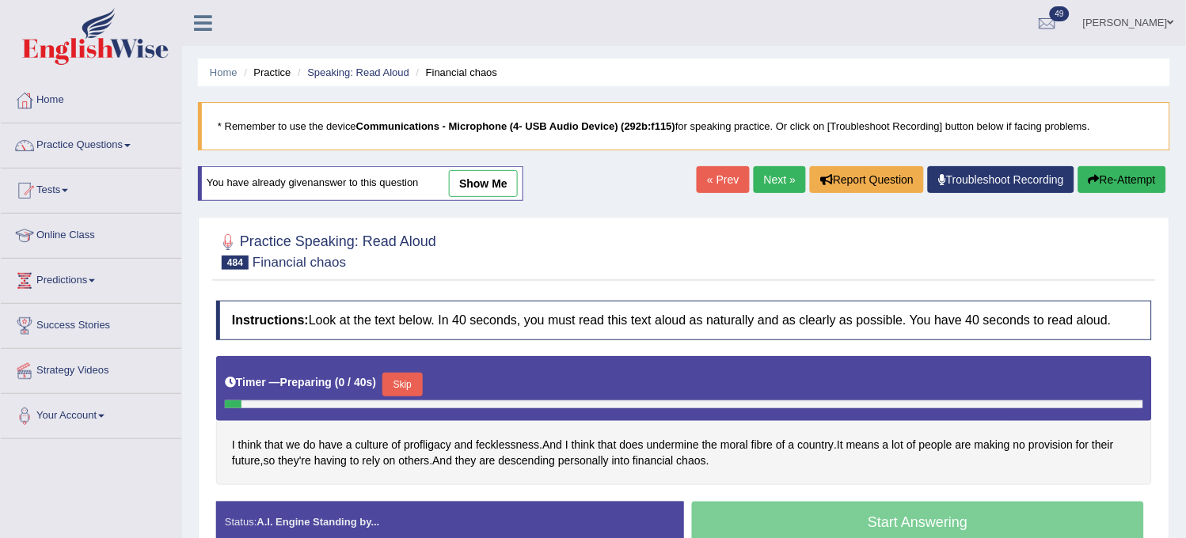
click at [420, 394] on button "Skip" at bounding box center [402, 385] width 40 height 24
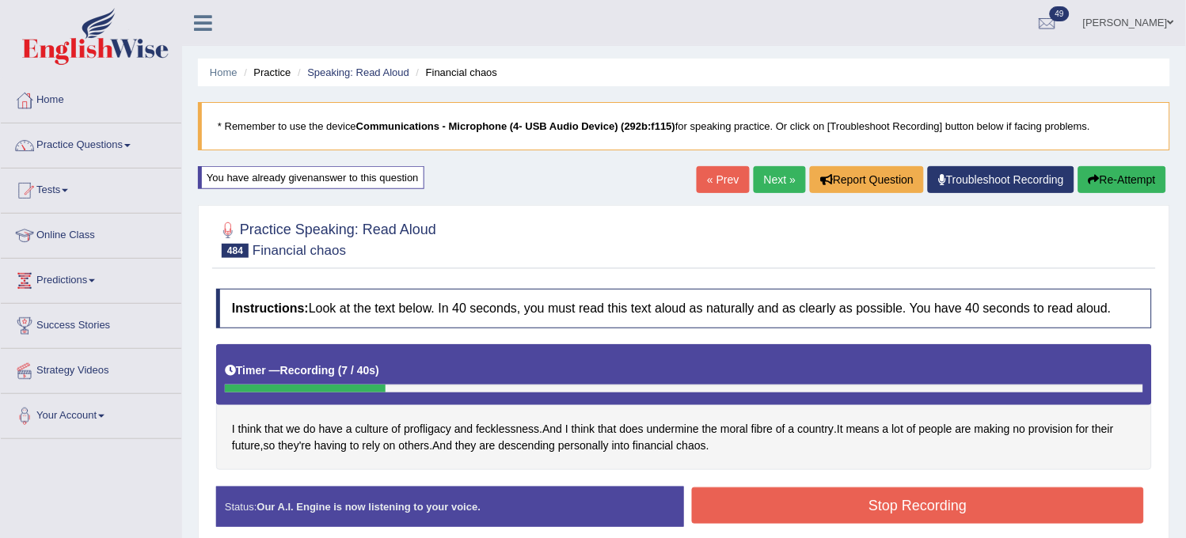
click at [1096, 183] on button "Re-Attempt" at bounding box center [1122, 179] width 88 height 27
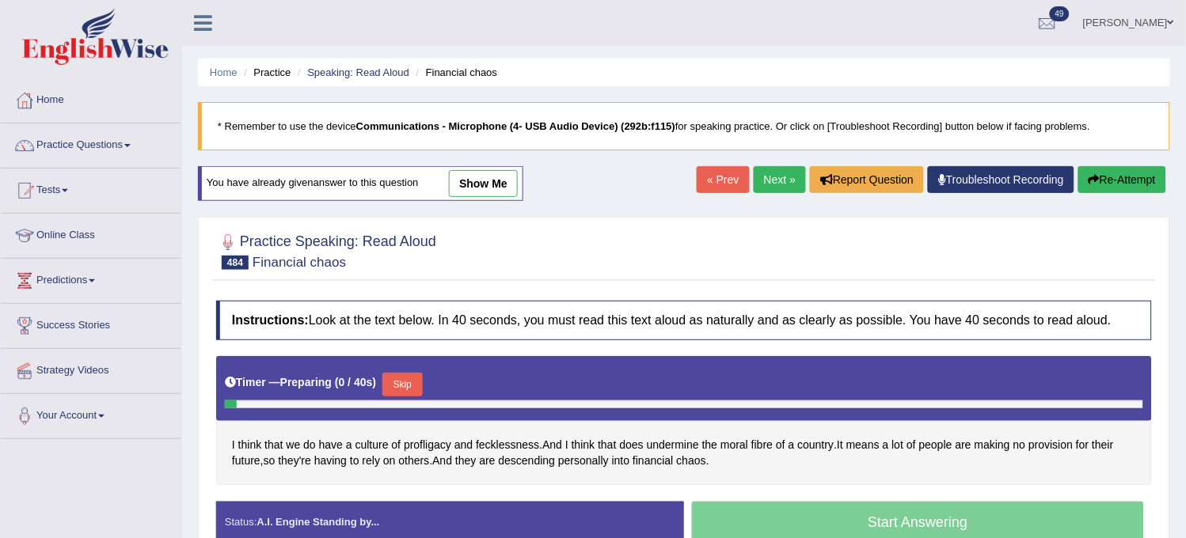
click at [390, 393] on button "Skip" at bounding box center [402, 385] width 40 height 24
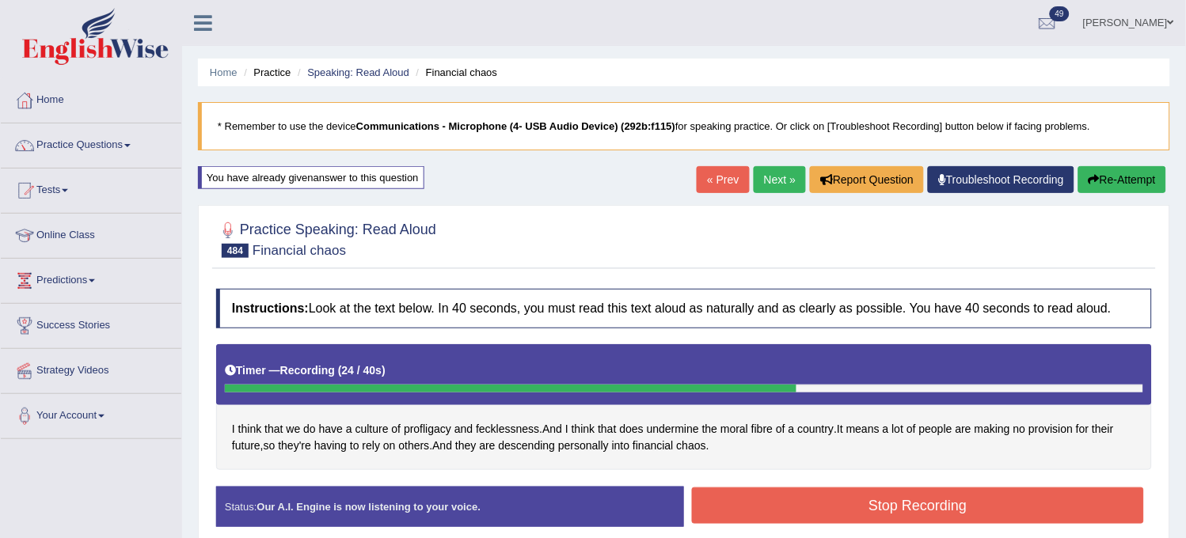
drag, startPoint x: 1143, startPoint y: 156, endPoint x: 1135, endPoint y: 172, distance: 17.7
click at [1135, 172] on div "Home Practice Speaking: Read Aloud Financial chaos * Remember to use the device…" at bounding box center [684, 395] width 1004 height 791
click at [1135, 172] on button "Re-Attempt" at bounding box center [1122, 179] width 88 height 27
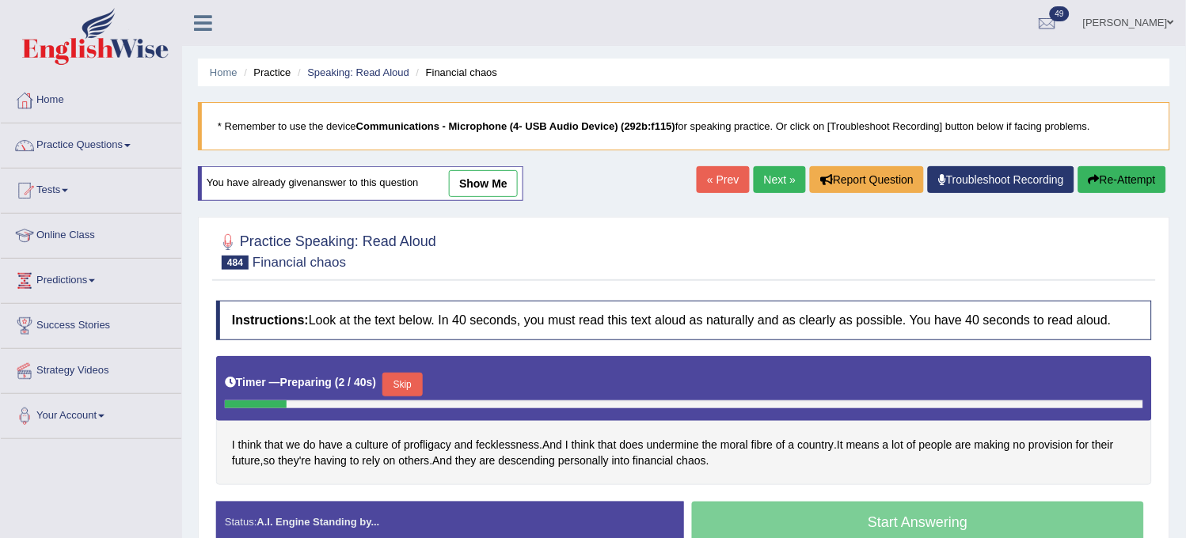
click at [397, 382] on button "Skip" at bounding box center [402, 385] width 40 height 24
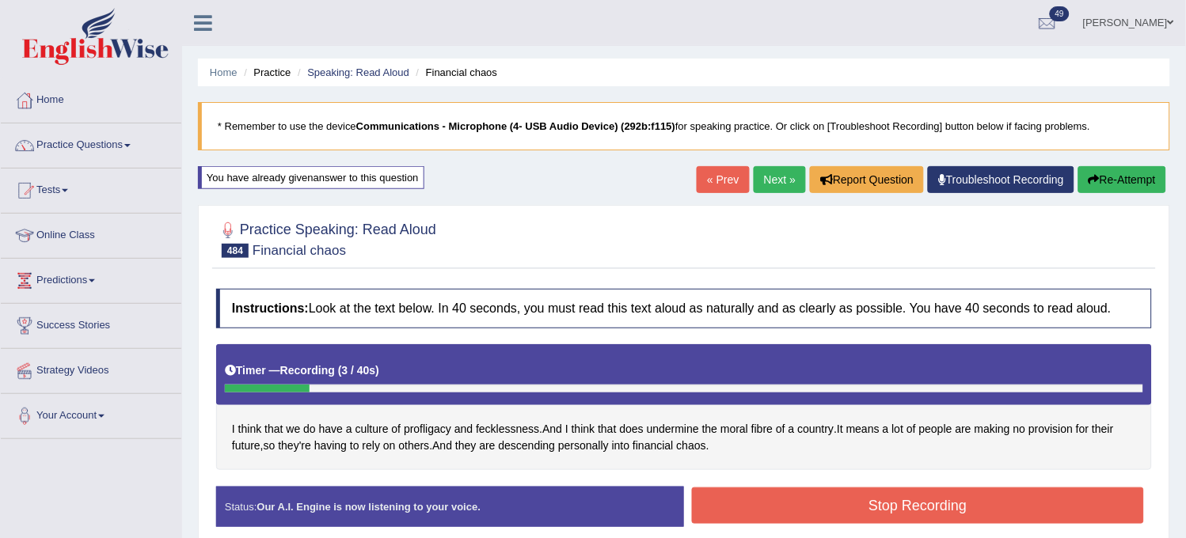
click at [1117, 187] on button "Re-Attempt" at bounding box center [1122, 179] width 88 height 27
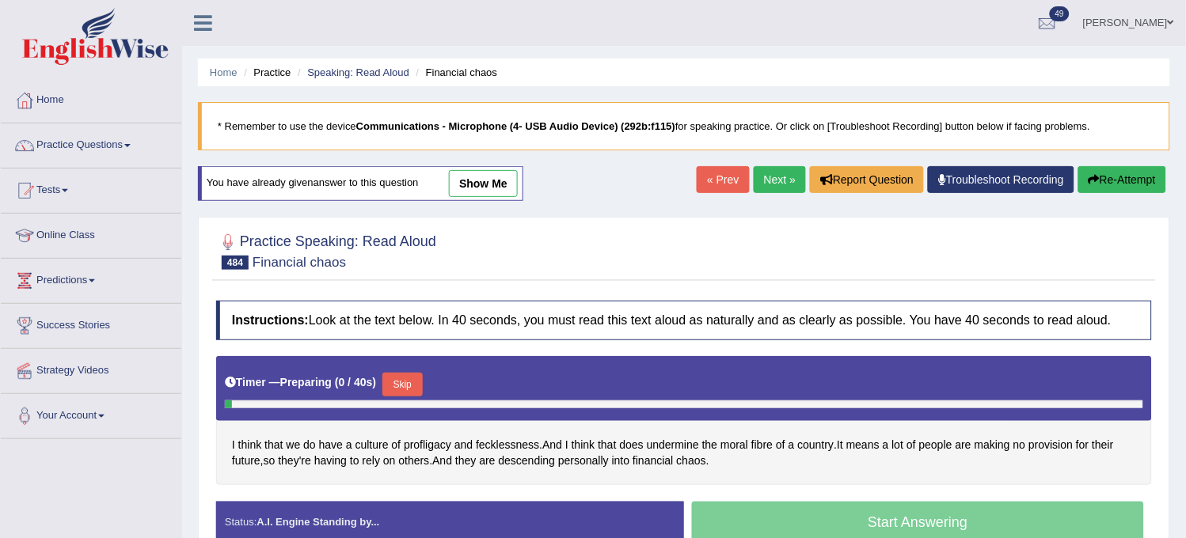
click at [401, 378] on button "Skip" at bounding box center [402, 385] width 40 height 24
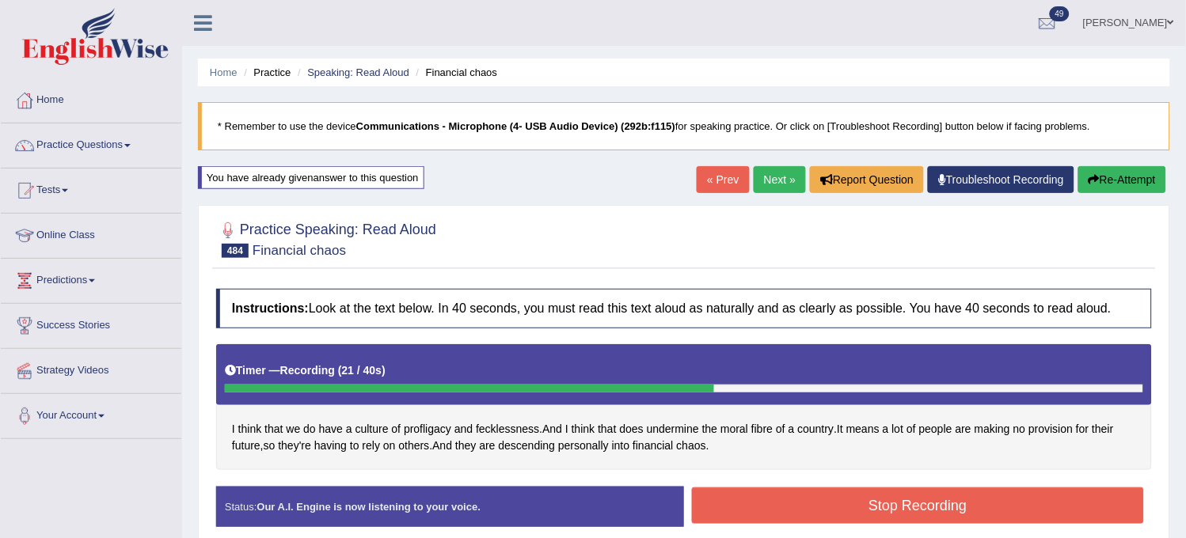
click at [758, 493] on button "Stop Recording" at bounding box center [918, 506] width 452 height 36
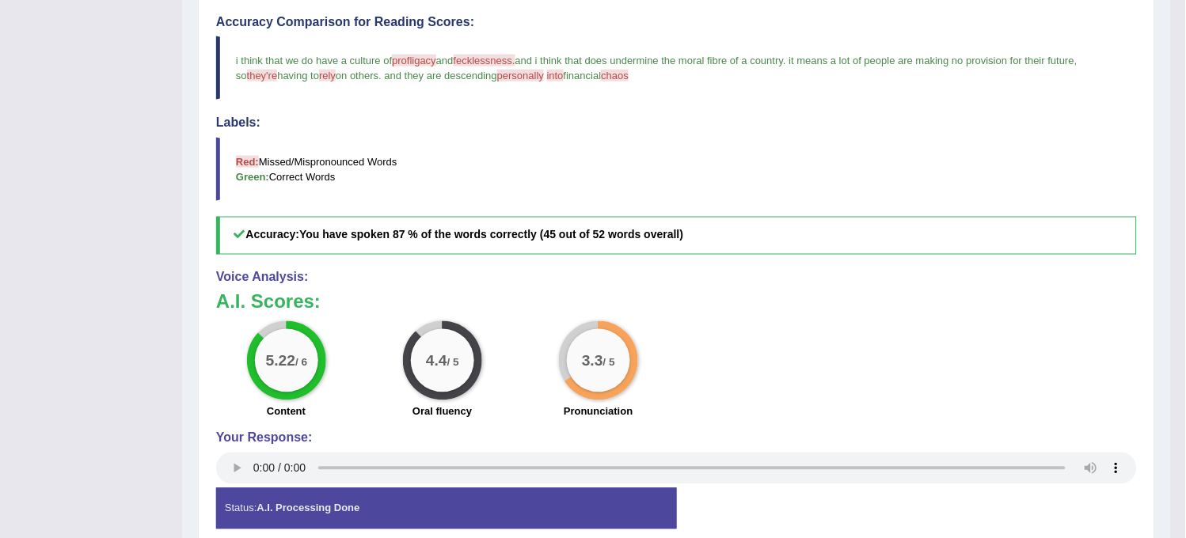
scroll to position [551, 0]
